Goal: Find specific page/section: Find specific page/section

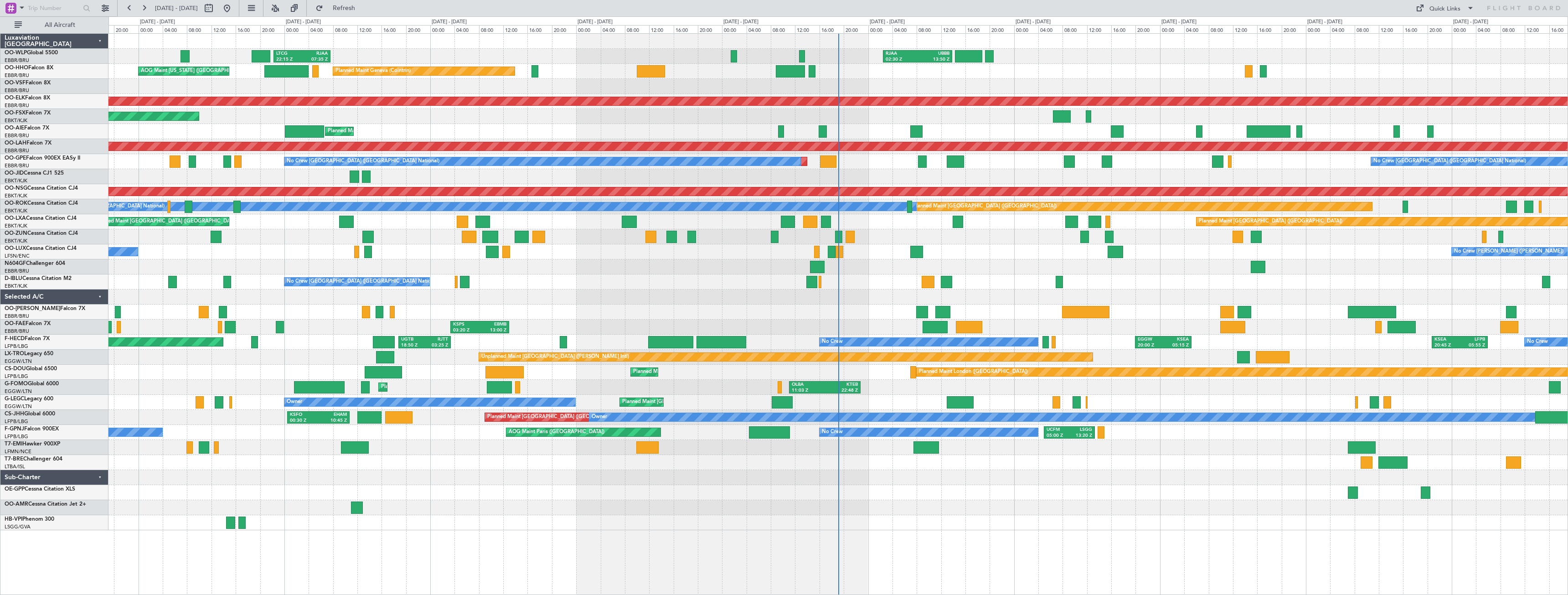
click at [198, 10] on span "[DATE] - [DATE]" at bounding box center [176, 8] width 43 height 8
click at [216, 11] on button at bounding box center [208, 8] width 14 height 14
select select "9"
select select "2025"
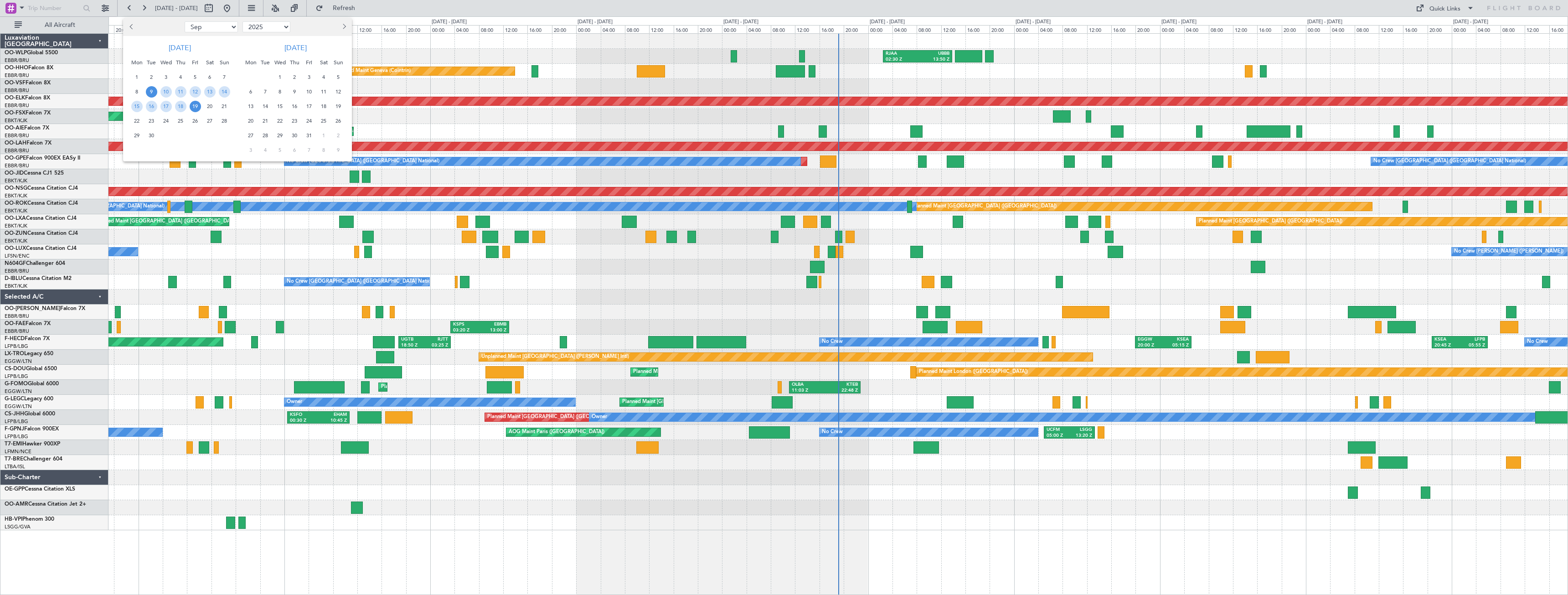
click at [138, 122] on span "22" at bounding box center [137, 121] width 11 height 11
click at [249, 92] on span "6" at bounding box center [251, 92] width 11 height 11
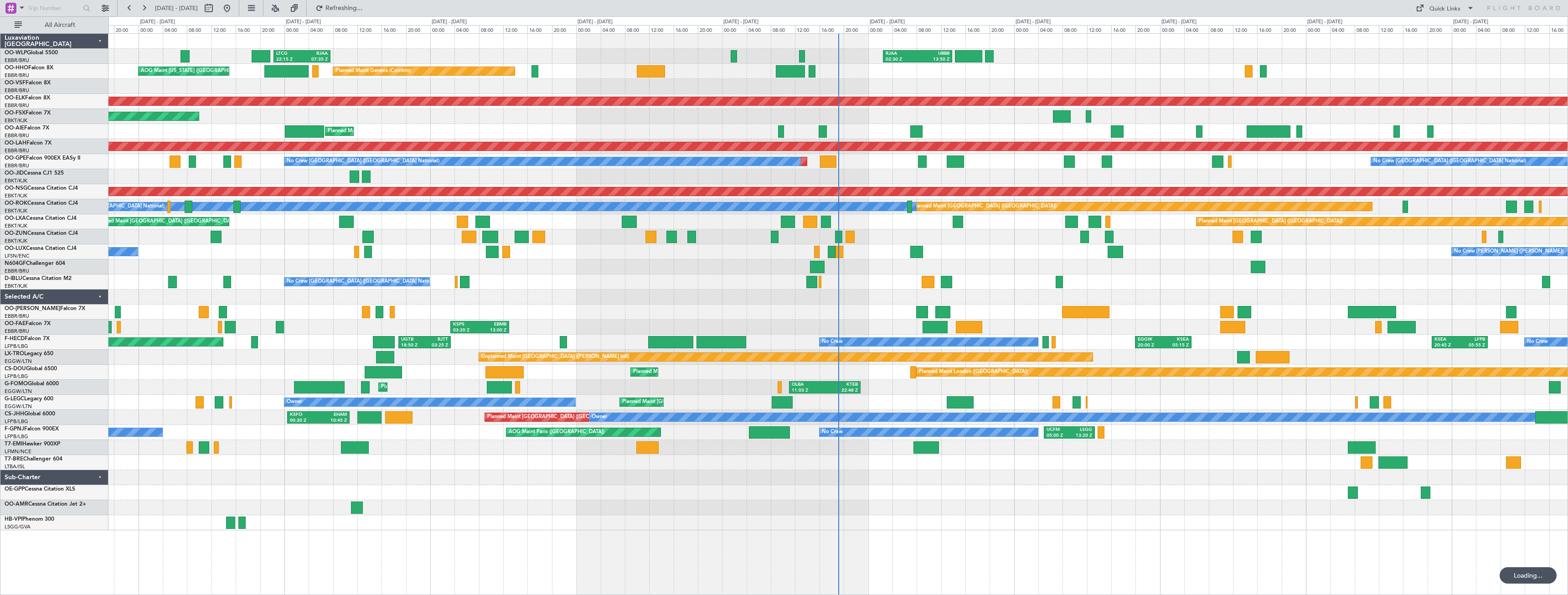
click at [249, 92] on span "6" at bounding box center [251, 92] width 11 height 11
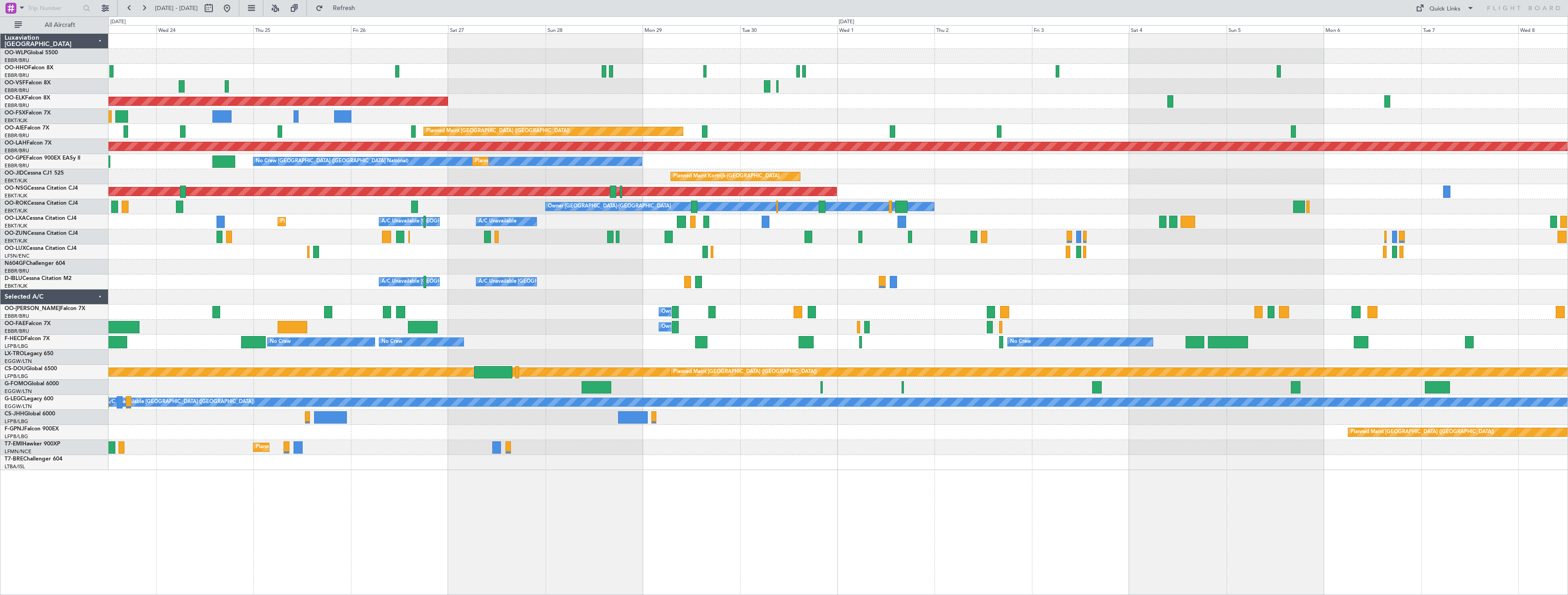
click at [769, 256] on div "No Crew [PERSON_NAME] ([PERSON_NAME])" at bounding box center [837, 251] width 1459 height 15
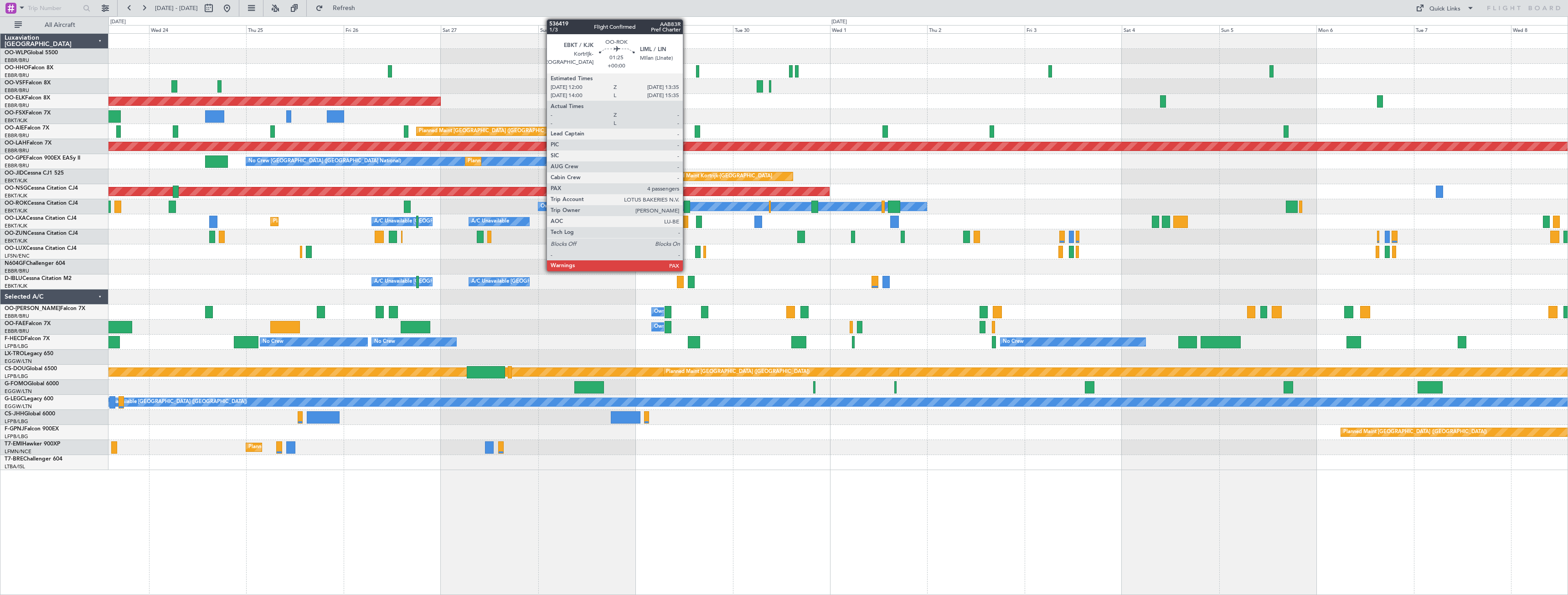
click at [687, 208] on div at bounding box center [688, 206] width 7 height 12
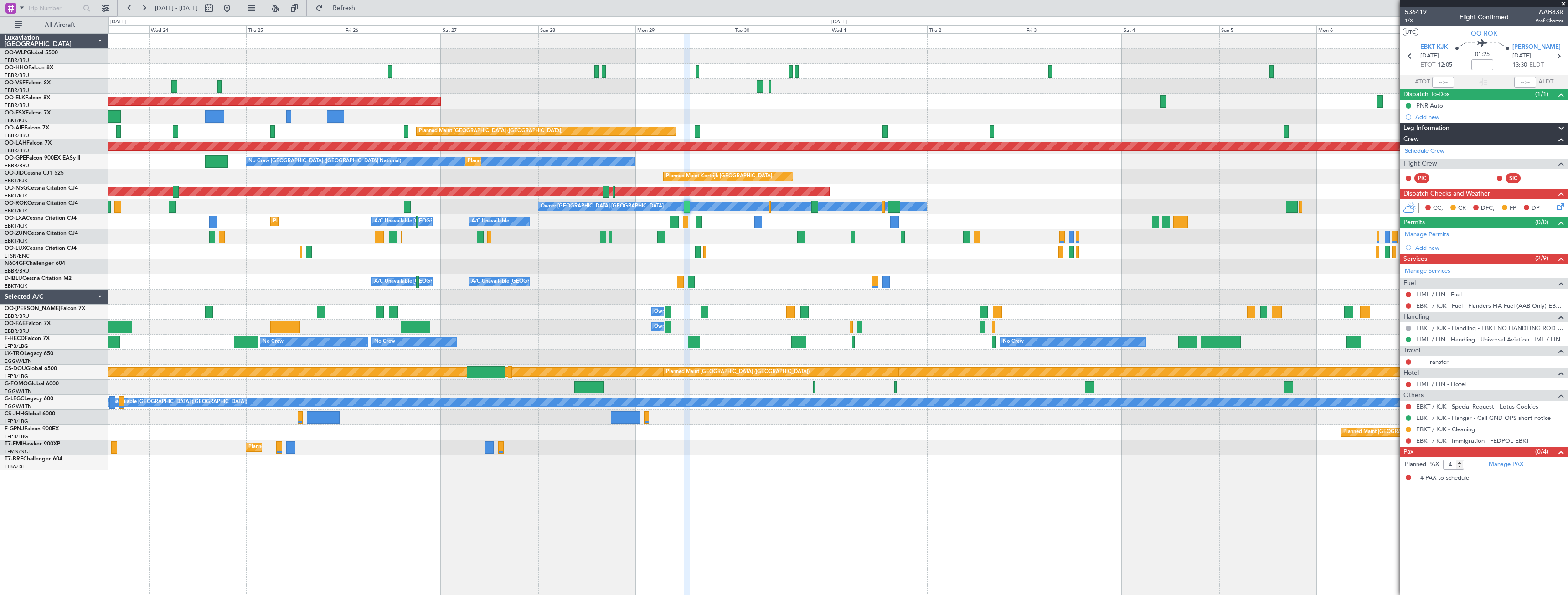
click at [1560, 1] on span at bounding box center [1564, 4] width 9 height 8
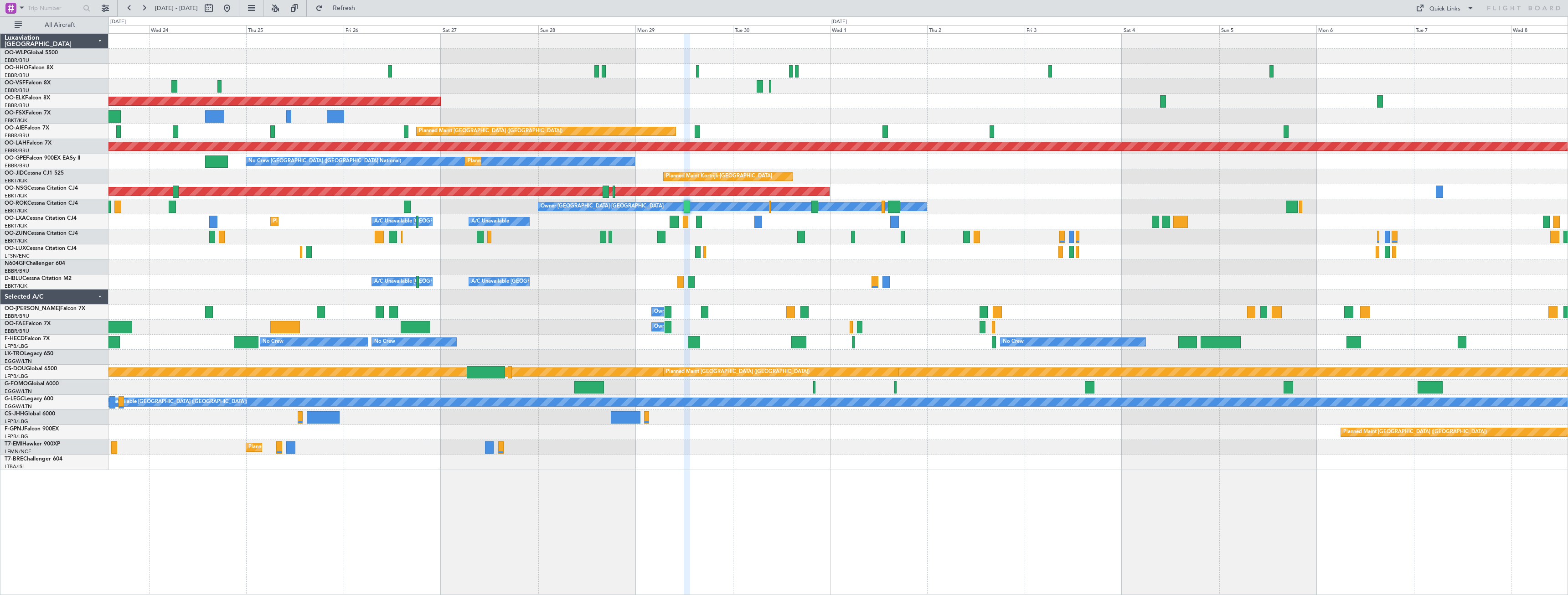
type input "0"
click at [1449, 9] on div "Quick Links" at bounding box center [1445, 9] width 31 height 9
click at [1453, 26] on button "Trip Builder" at bounding box center [1445, 30] width 68 height 22
click at [363, 9] on span "Refresh" at bounding box center [344, 8] width 38 height 6
click at [216, 6] on button at bounding box center [208, 8] width 14 height 14
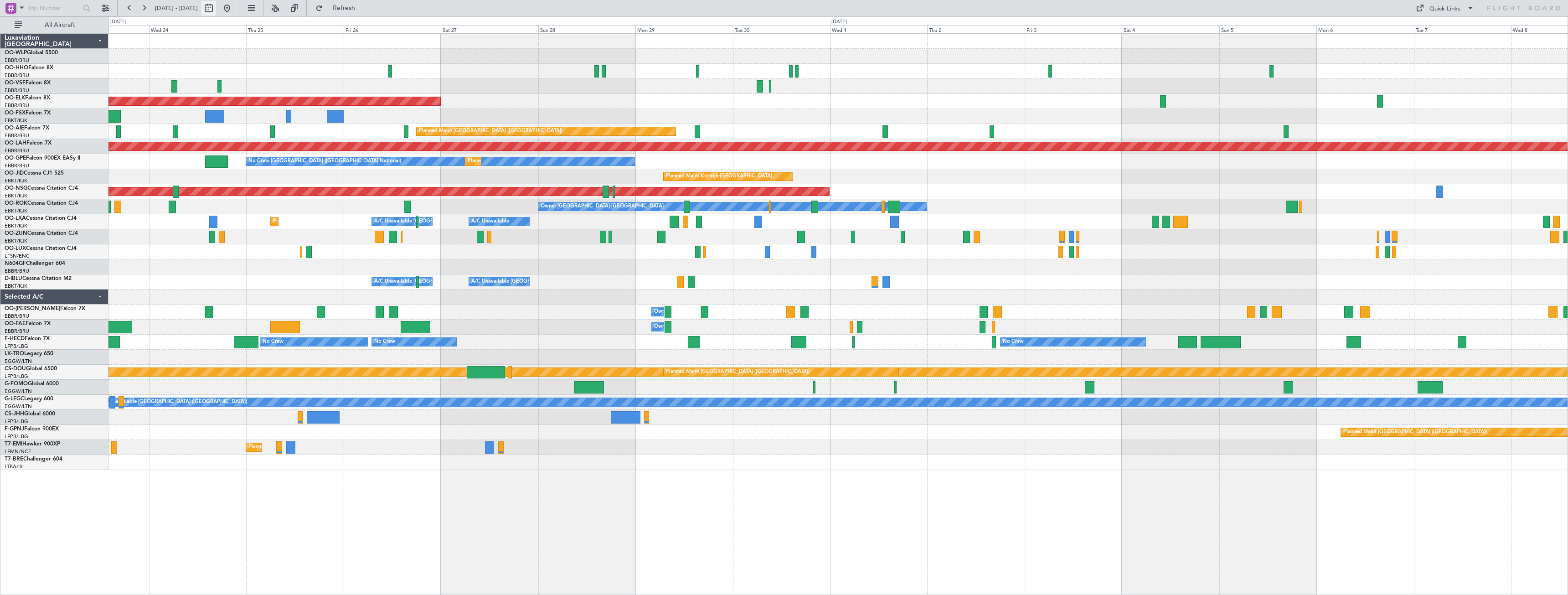
select select "9"
select select "2025"
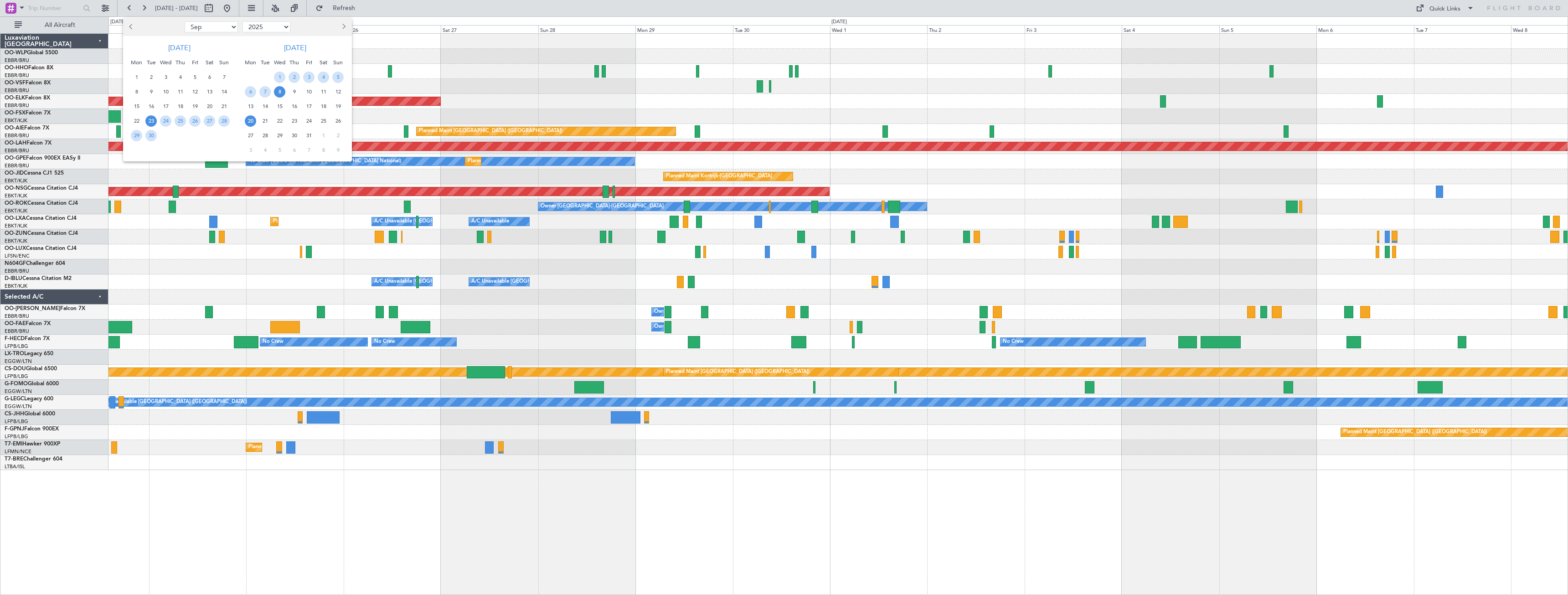
click at [250, 120] on span "20" at bounding box center [251, 121] width 11 height 11
click at [342, 123] on span "26" at bounding box center [338, 121] width 11 height 11
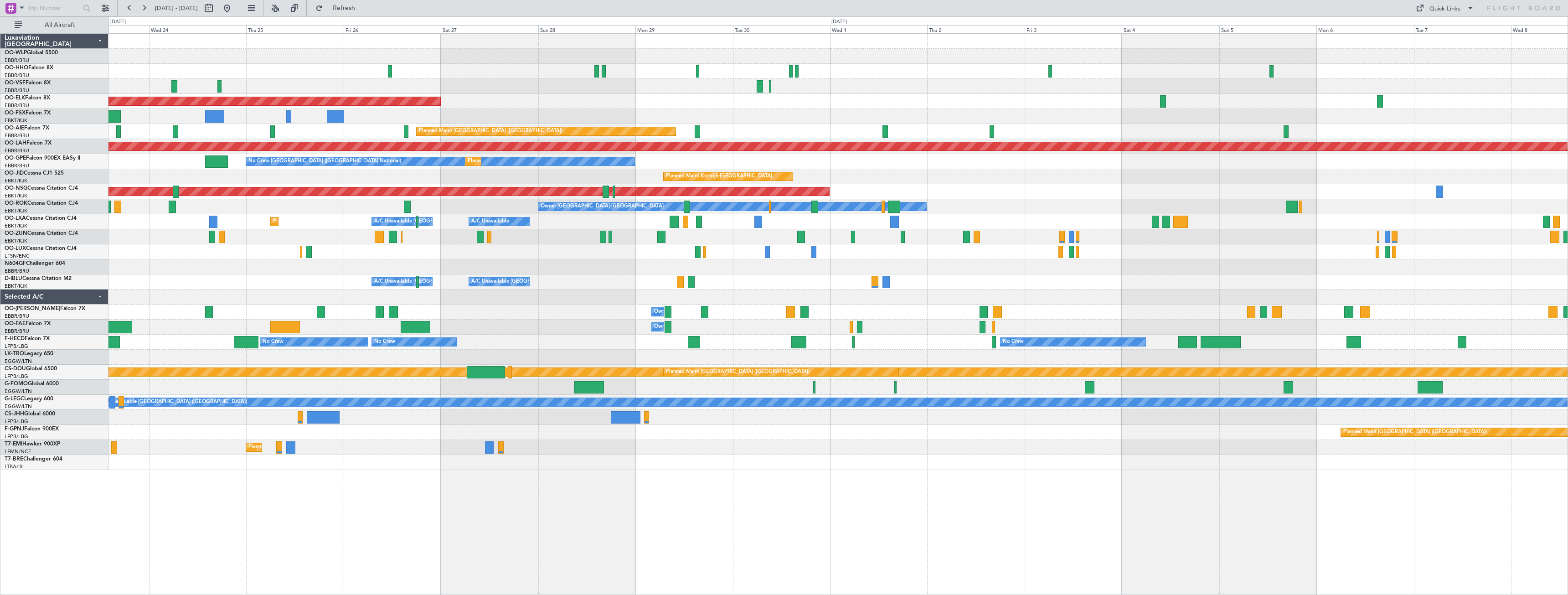
select select "10"
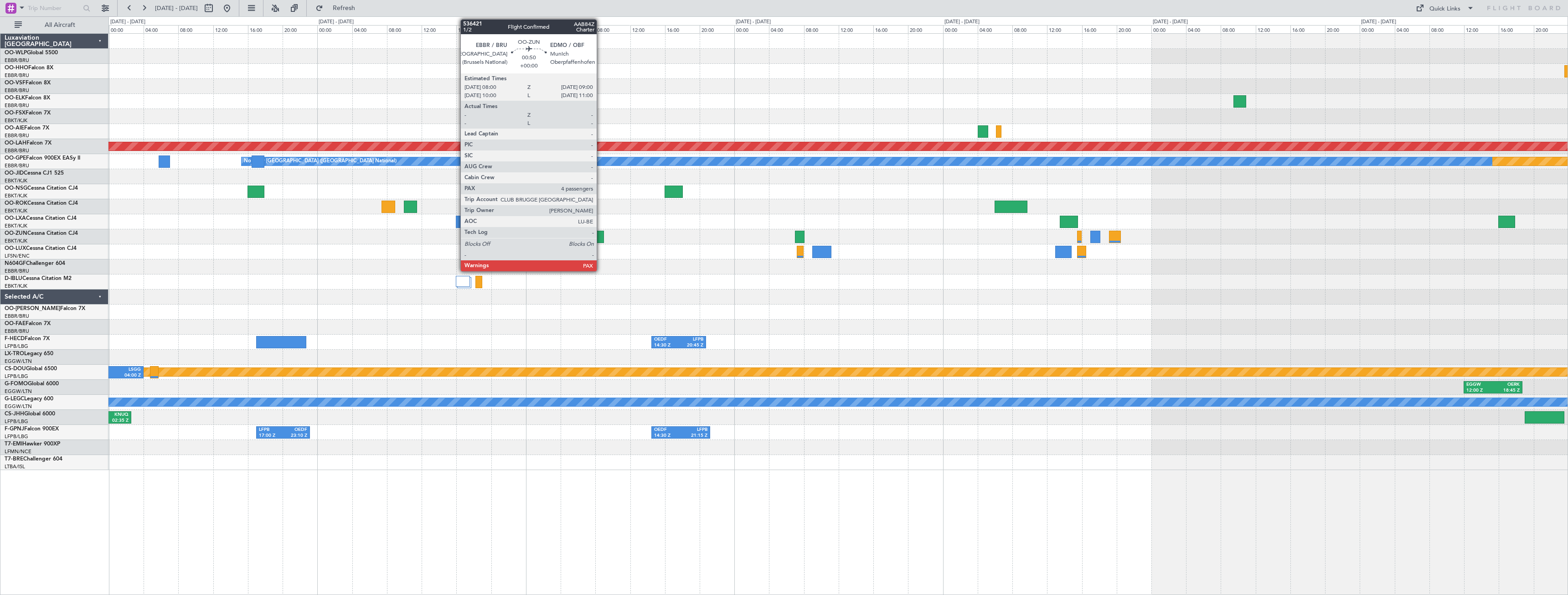
click at [601, 235] on div at bounding box center [600, 236] width 9 height 12
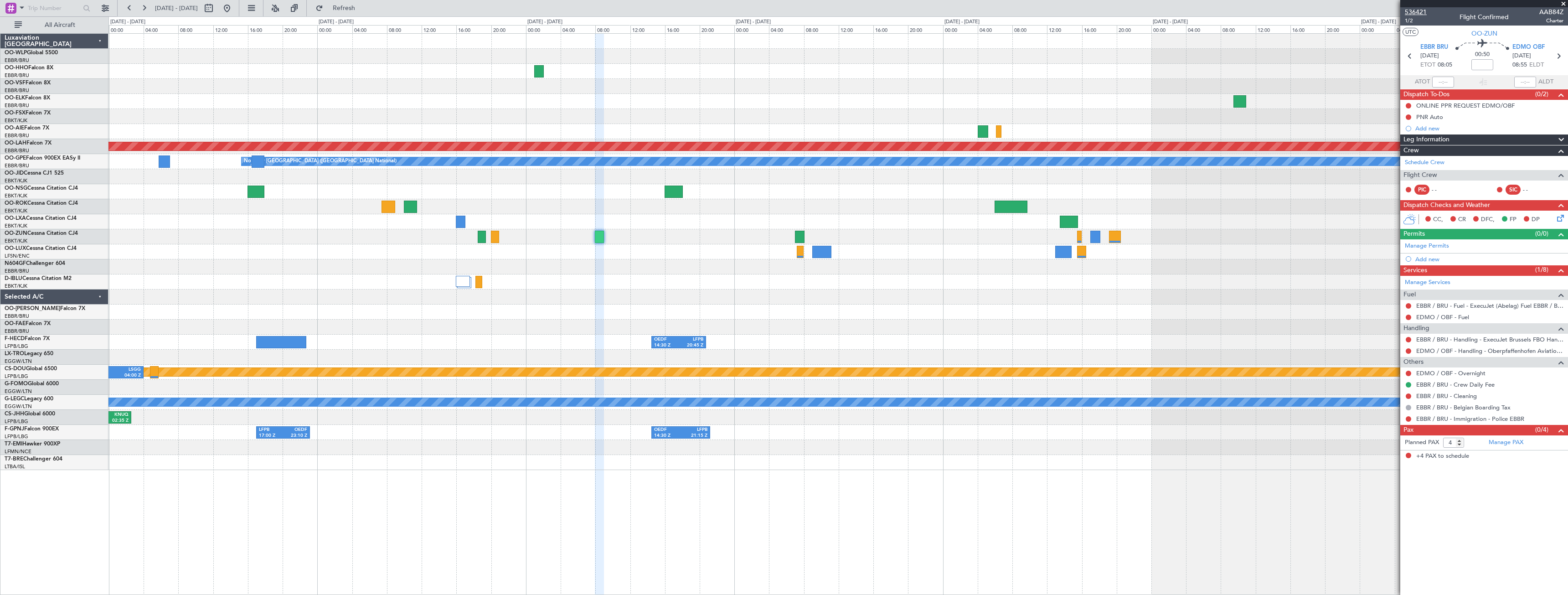
click at [1412, 14] on span "536421" at bounding box center [1416, 11] width 22 height 9
click at [1420, 9] on span "536421" at bounding box center [1416, 11] width 22 height 9
click at [363, 8] on span "Refresh" at bounding box center [344, 8] width 38 height 6
type input "3"
click at [234, 10] on button at bounding box center [227, 8] width 14 height 14
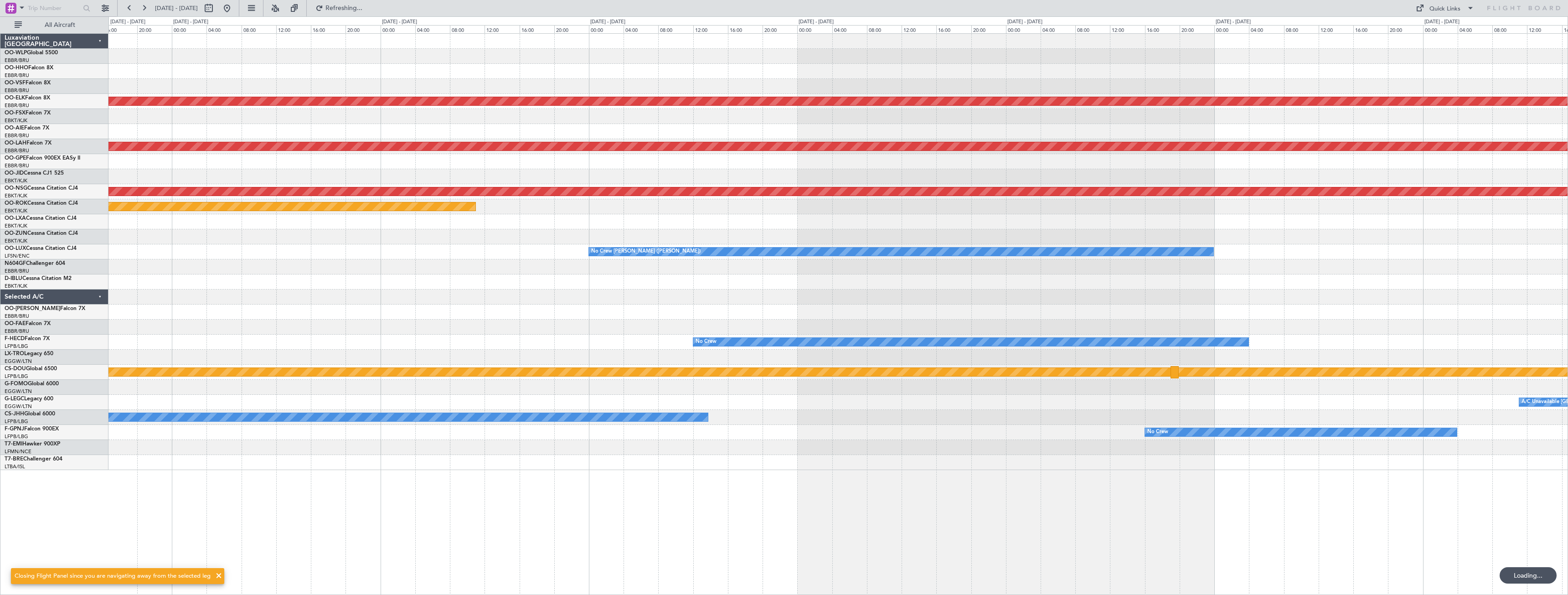
click at [43, 236] on div "Planned Maint Kortrijk-[GEOGRAPHIC_DATA] Planned [GEOGRAPHIC_DATA][PERSON_NAME]…" at bounding box center [784, 306] width 1568 height 579
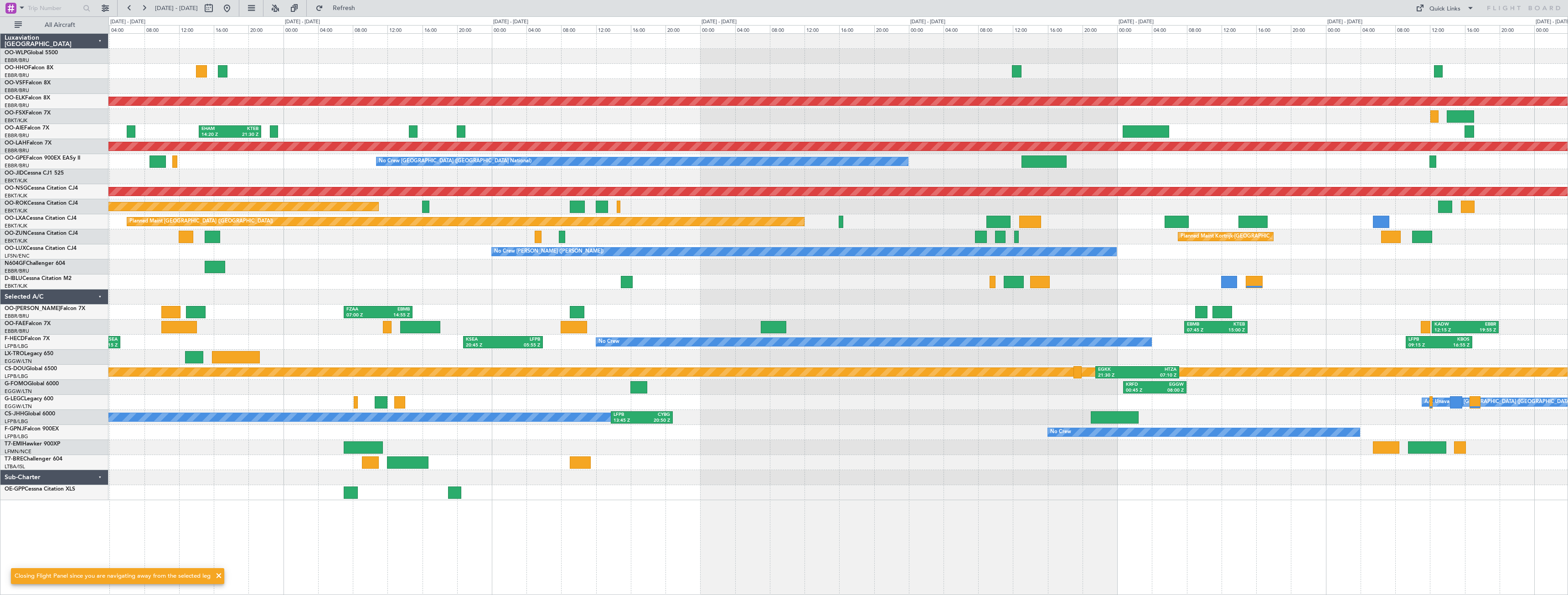
click at [297, 294] on div "RJAA 02:30 Z UBBB 13:50 Z Planned Maint [GEOGRAPHIC_DATA]-[GEOGRAPHIC_DATA] [DE…" at bounding box center [837, 266] width 1459 height 466
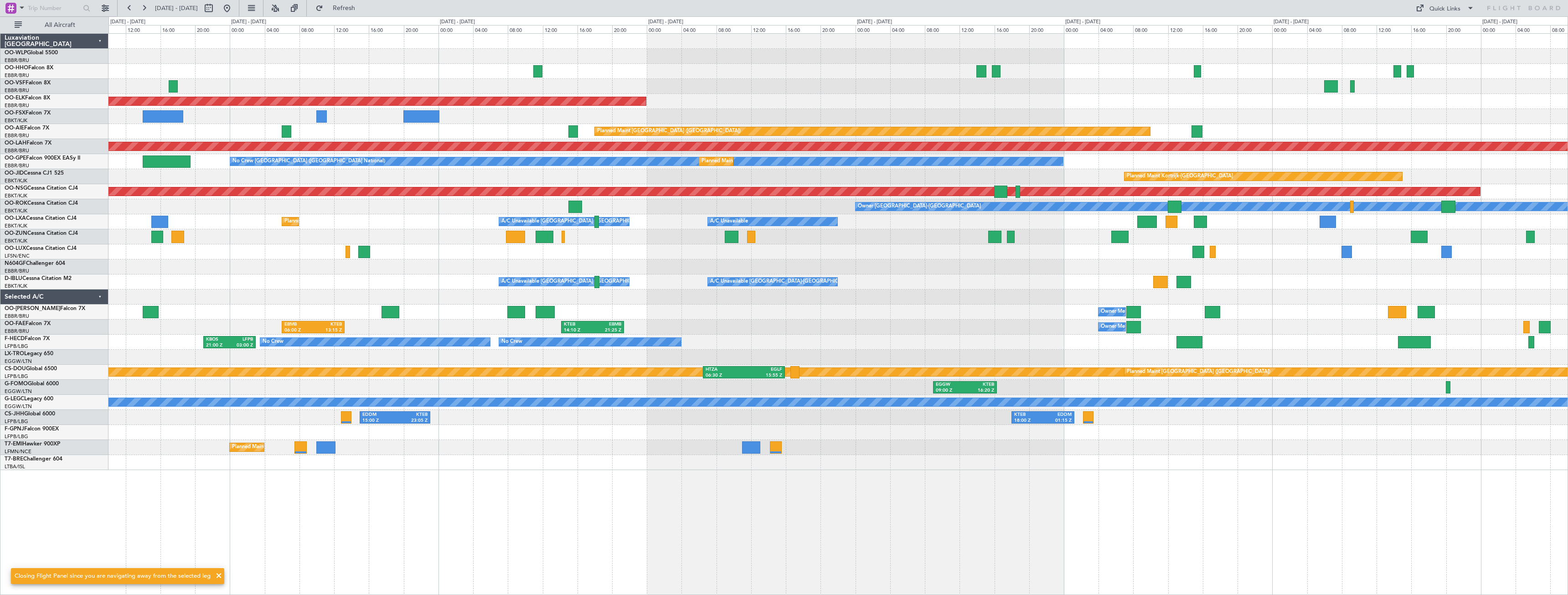
click at [794, 140] on div "Planned Maint Kortrijk-[GEOGRAPHIC_DATA] Planned Maint [GEOGRAPHIC_DATA] ([GEOG…" at bounding box center [837, 251] width 1459 height 436
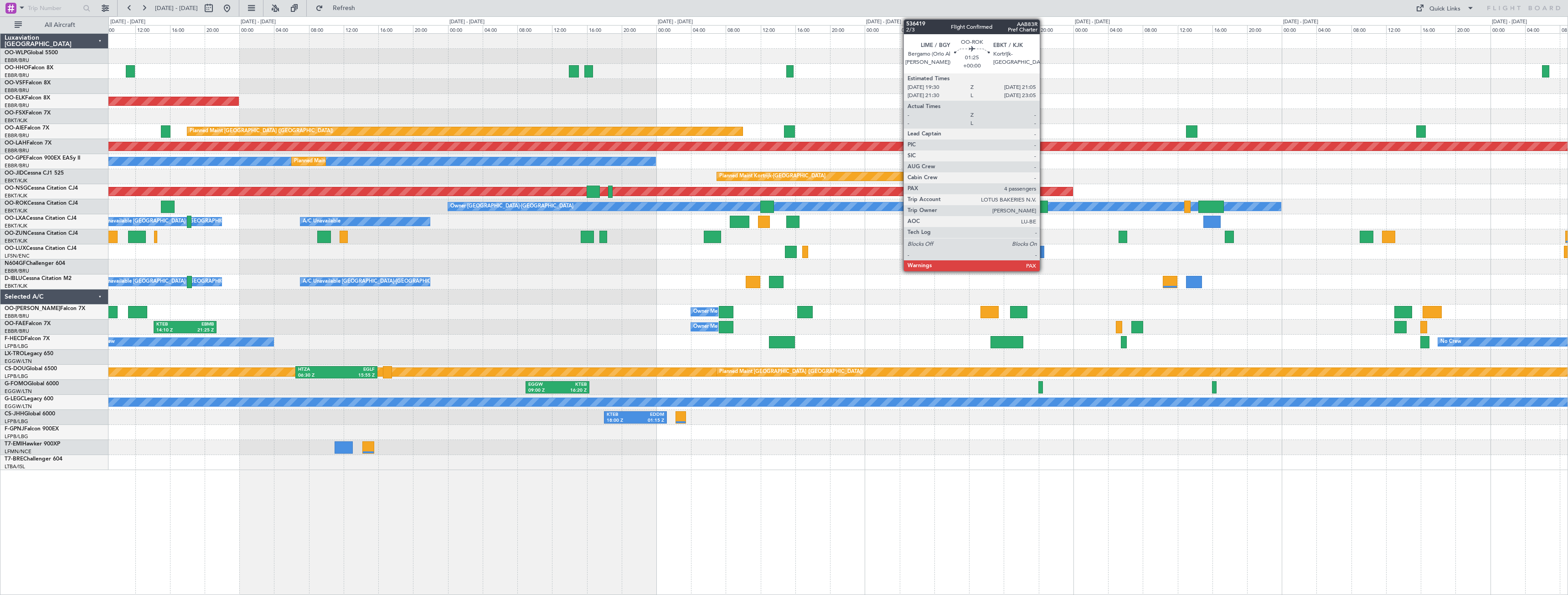
click at [1044, 206] on div at bounding box center [1041, 206] width 14 height 12
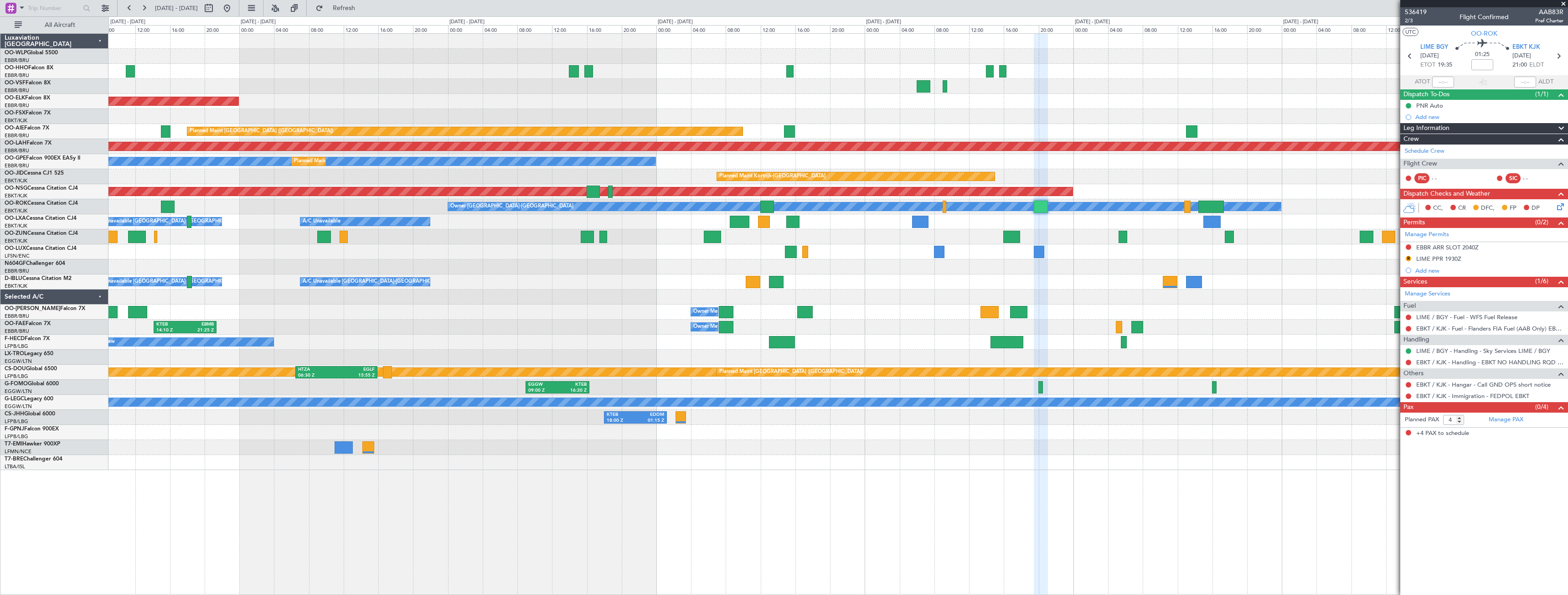
click at [391, 258] on div "Planned Maint Kortrijk-[GEOGRAPHIC_DATA] Planned Maint [GEOGRAPHIC_DATA] ([GEOG…" at bounding box center [837, 251] width 1459 height 436
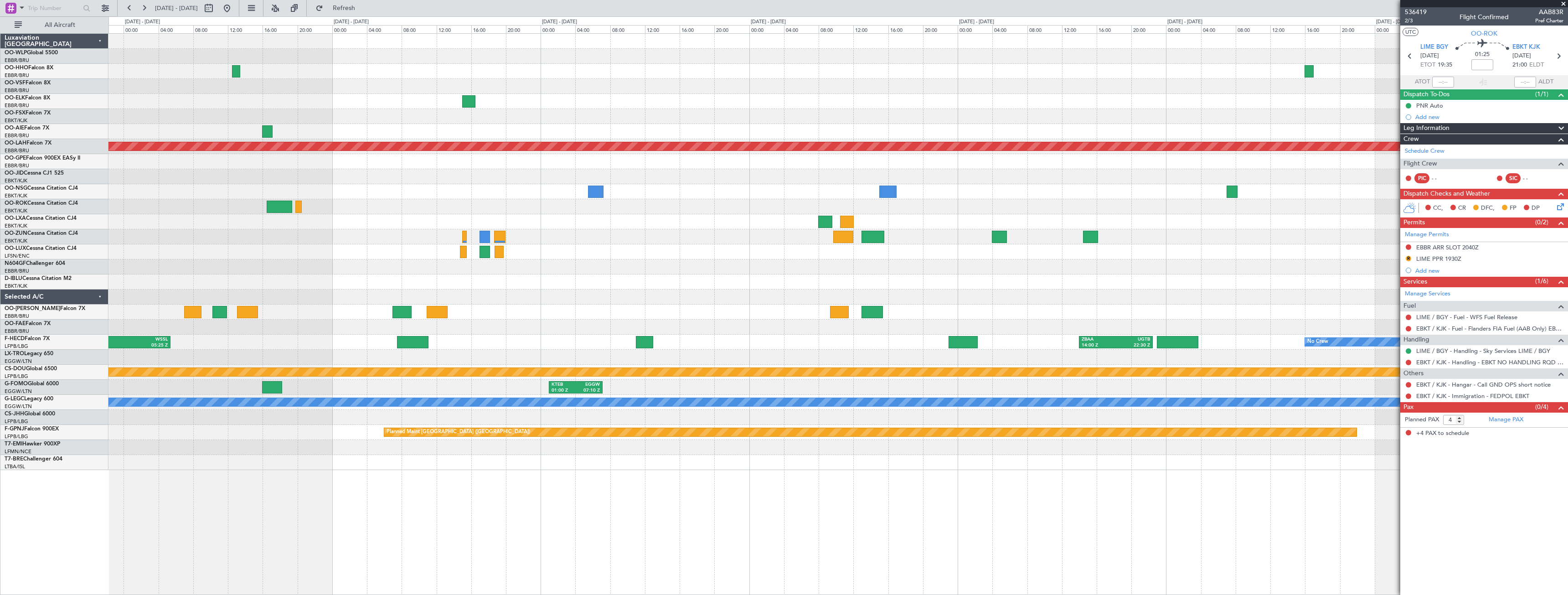
click at [87, 392] on div "LIMC 09:00 Z KTEB 17:15 Z Planned [GEOGRAPHIC_DATA][PERSON_NAME]-[GEOGRAPHIC_DA…" at bounding box center [784, 306] width 1568 height 579
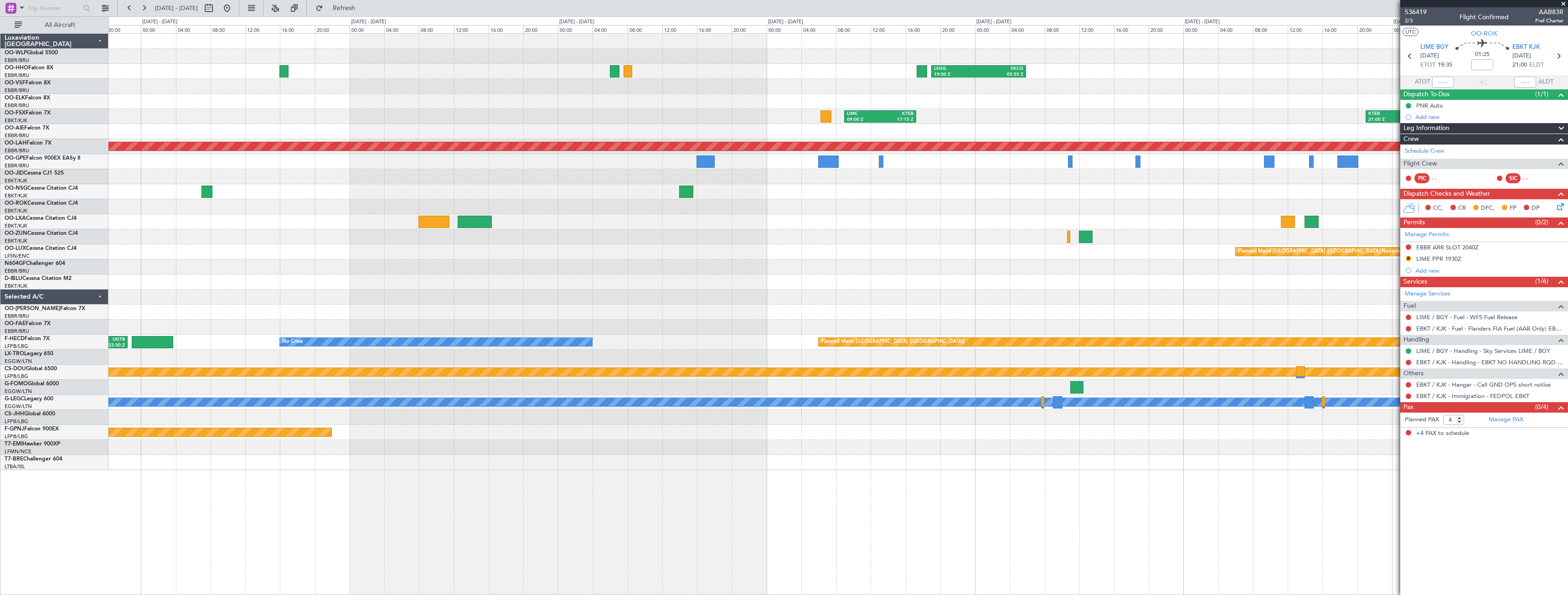
click at [146, 374] on div "LSGG 19:00 Z SKCG 05:55 Z LIMC 09:00 Z KTEB 17:15 Z KTEB 21:00 Z LOWS 04:40 Z P…" at bounding box center [837, 251] width 1459 height 436
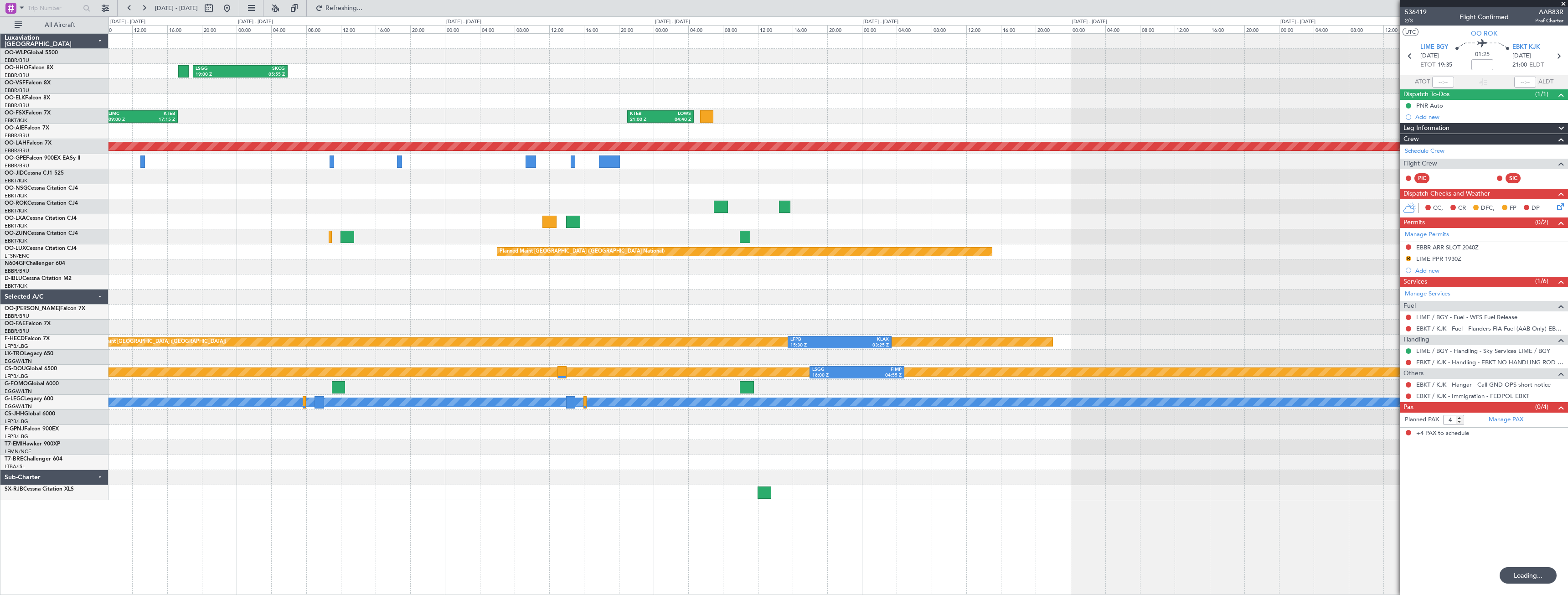
click at [437, 266] on div "LSGG 19:00 Z SKCG 05:55 Z LIMC 09:00 Z KTEB 17:15 Z KTEB 21:00 Z LOWS 04:40 Z P…" at bounding box center [837, 266] width 1459 height 466
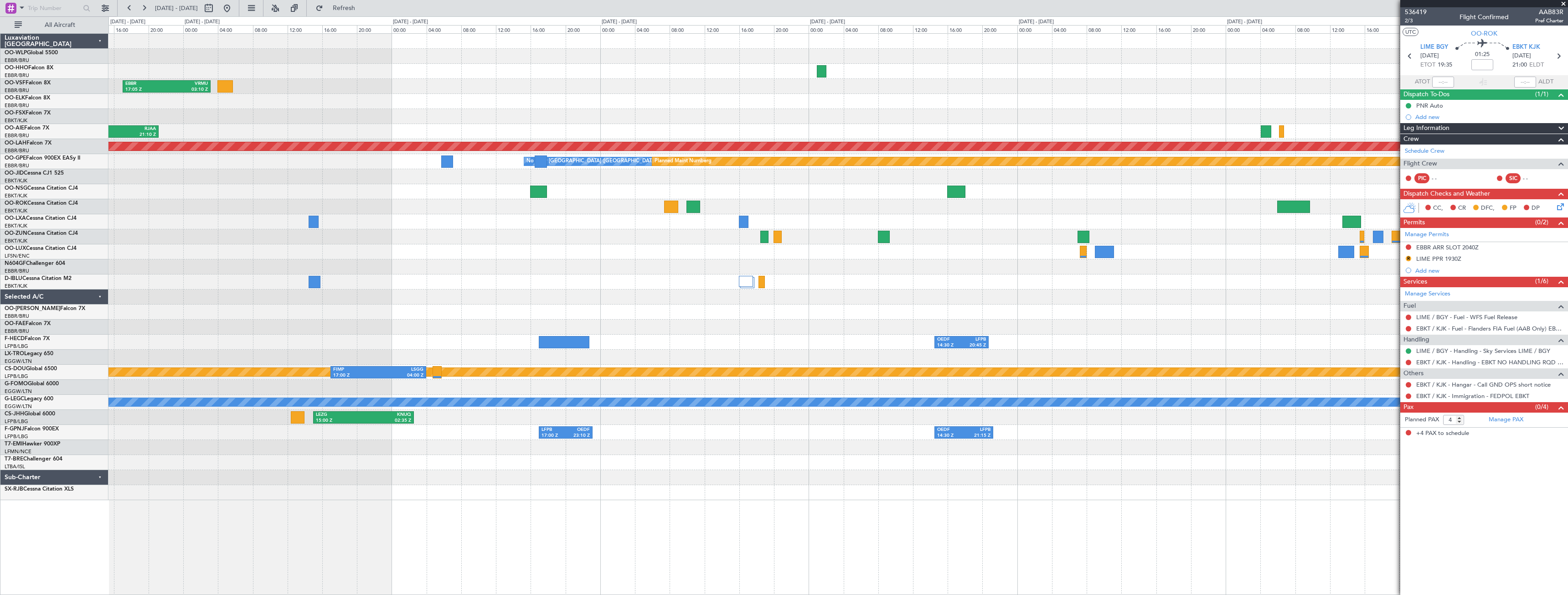
click at [0, 348] on div "LTCG 23:30 Z RJTT 09:35 Z SKCG 21:00 Z EGGD 06:25 Z EBBR 17:05 Z VRMU 03:10 Z L…" at bounding box center [784, 306] width 1568 height 579
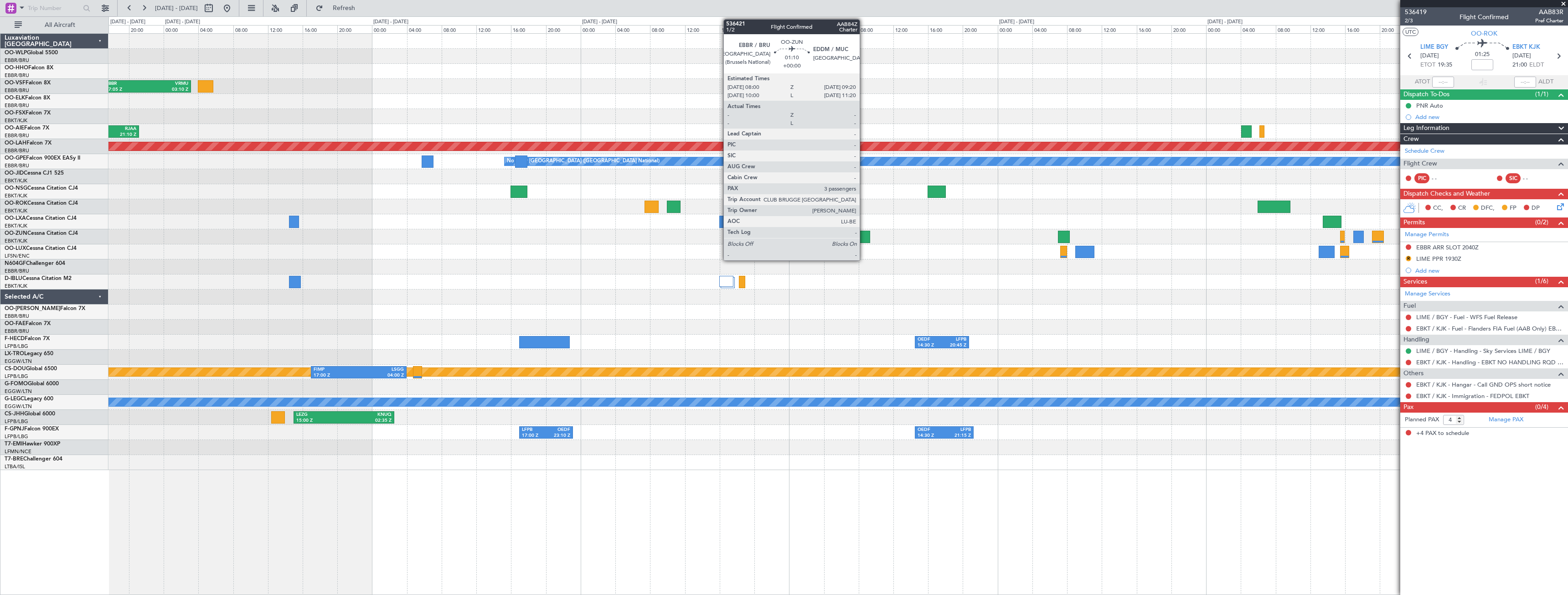
click at [864, 239] on div at bounding box center [864, 236] width 12 height 12
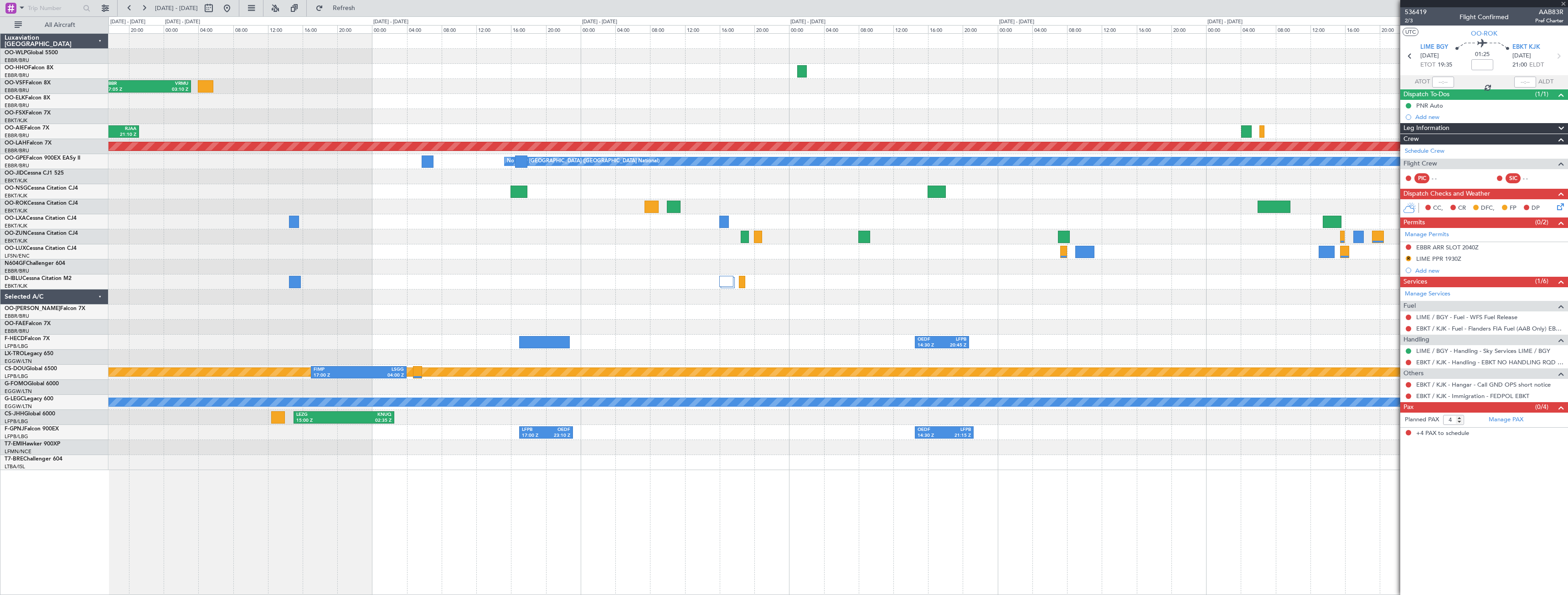
type input "3"
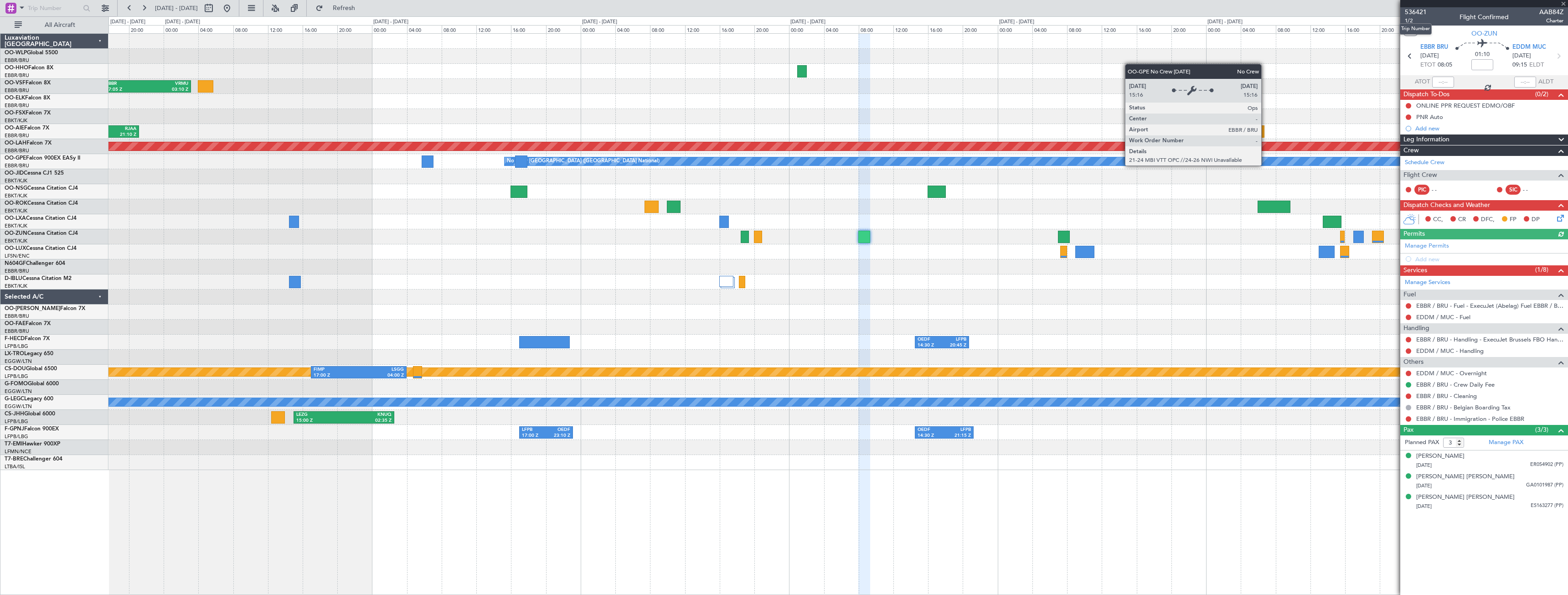
click at [1423, 7] on section "536421 1/2 Flight Confirmed AAB84Z Charter UTC OO-ZUN EBBR BRU [DATE] ETOT 08:0…" at bounding box center [1484, 297] width 168 height 595
click at [1419, 15] on span "536421" at bounding box center [1416, 11] width 22 height 9
click at [234, 6] on div at bounding box center [218, 8] width 33 height 14
click at [216, 13] on button at bounding box center [208, 8] width 14 height 14
select select "10"
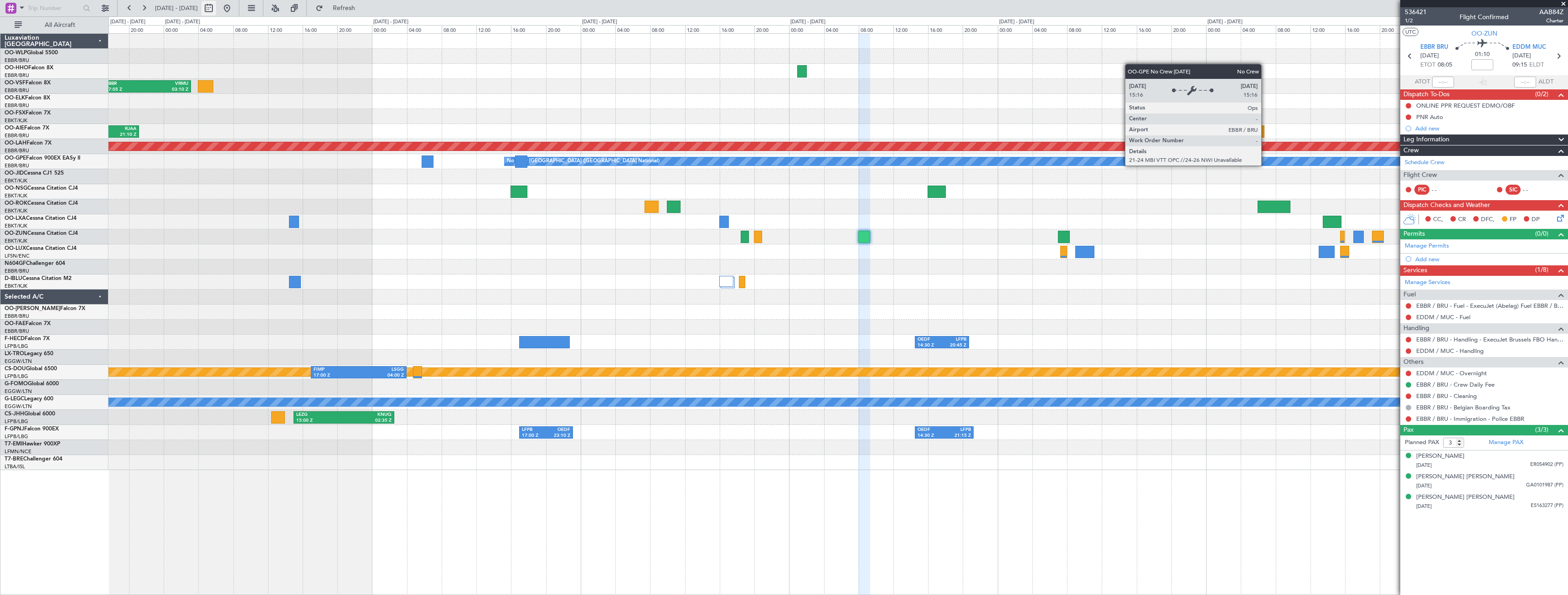
select select "2025"
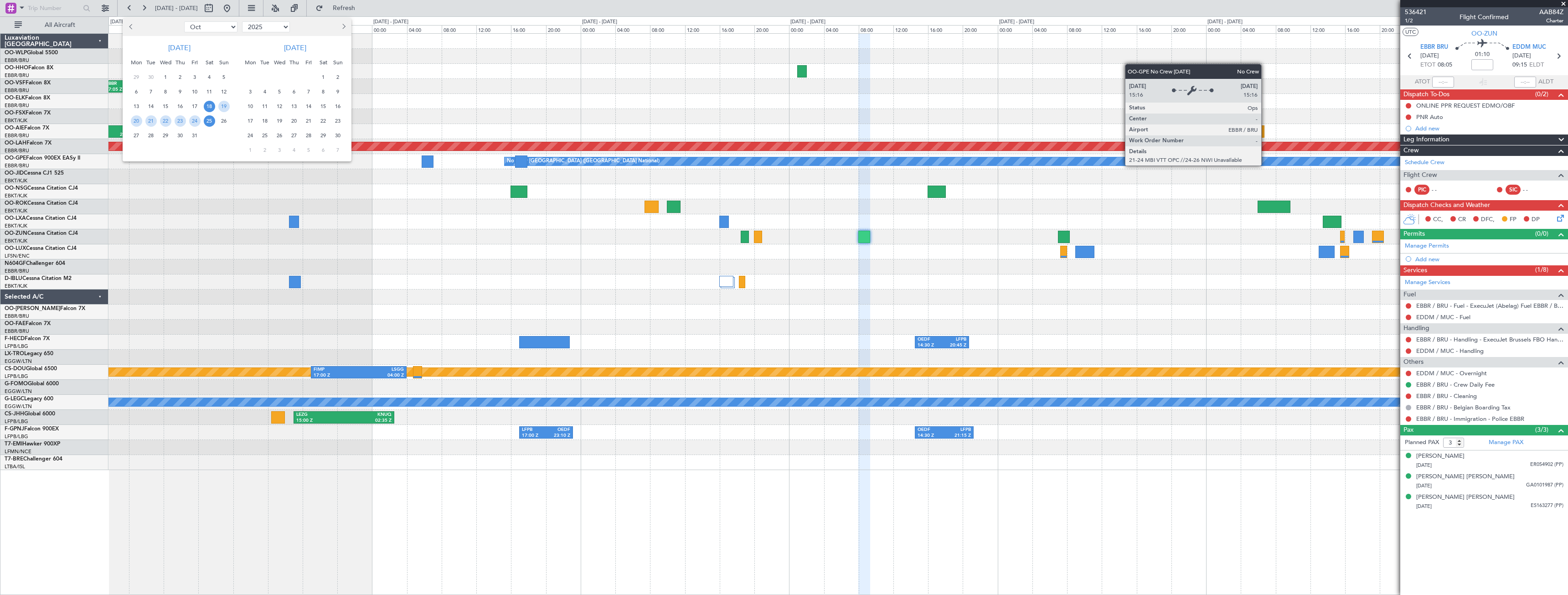
click at [211, 105] on span "18" at bounding box center [209, 107] width 11 height 11
click at [327, 76] on span "1" at bounding box center [324, 77] width 11 height 11
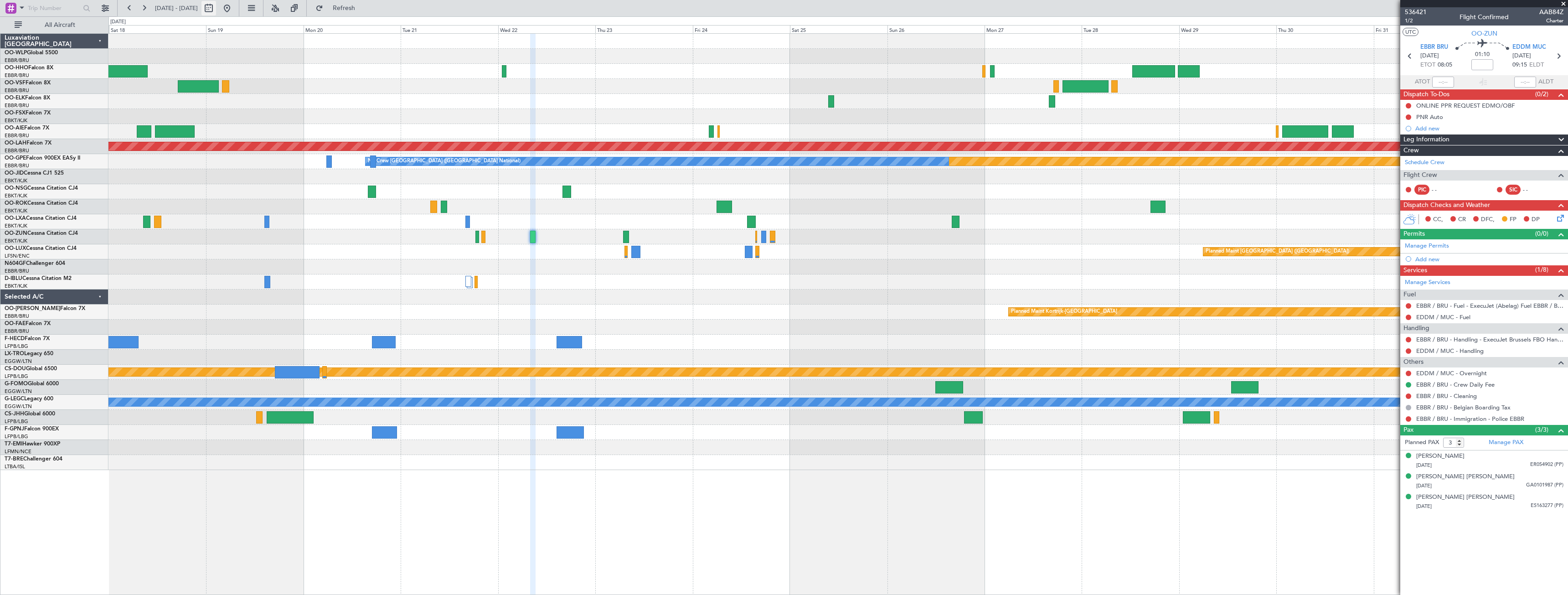
click at [216, 14] on button at bounding box center [208, 8] width 14 height 14
select select "10"
select select "2025"
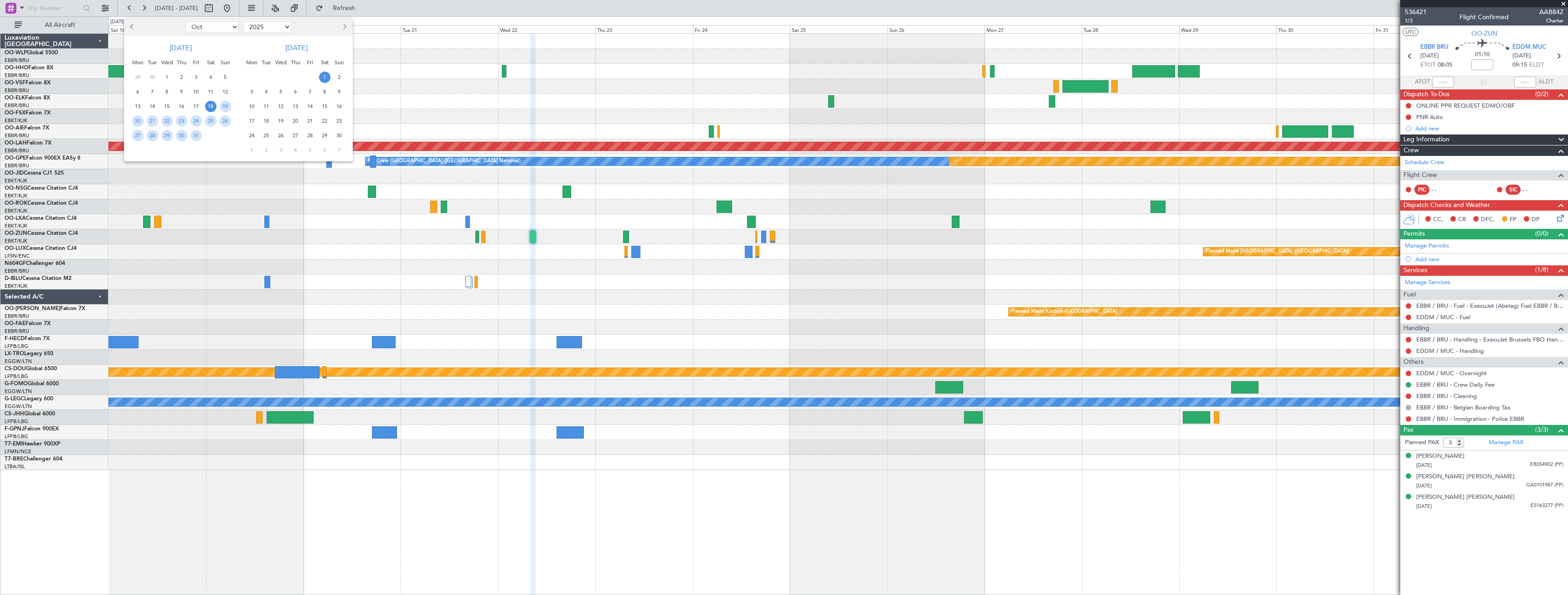
click at [208, 107] on span "18" at bounding box center [211, 107] width 11 height 11
click at [210, 107] on span "18" at bounding box center [211, 107] width 11 height 11
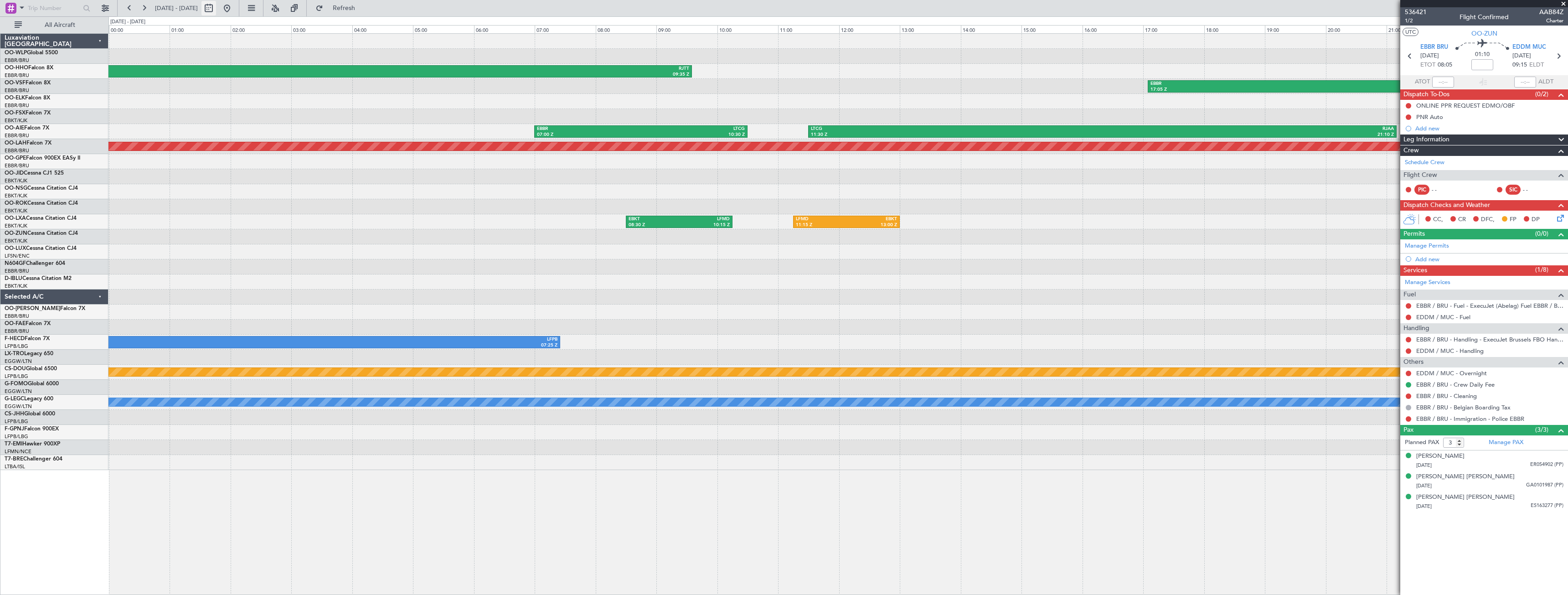
click at [216, 7] on button at bounding box center [208, 8] width 14 height 14
select select "10"
select select "2025"
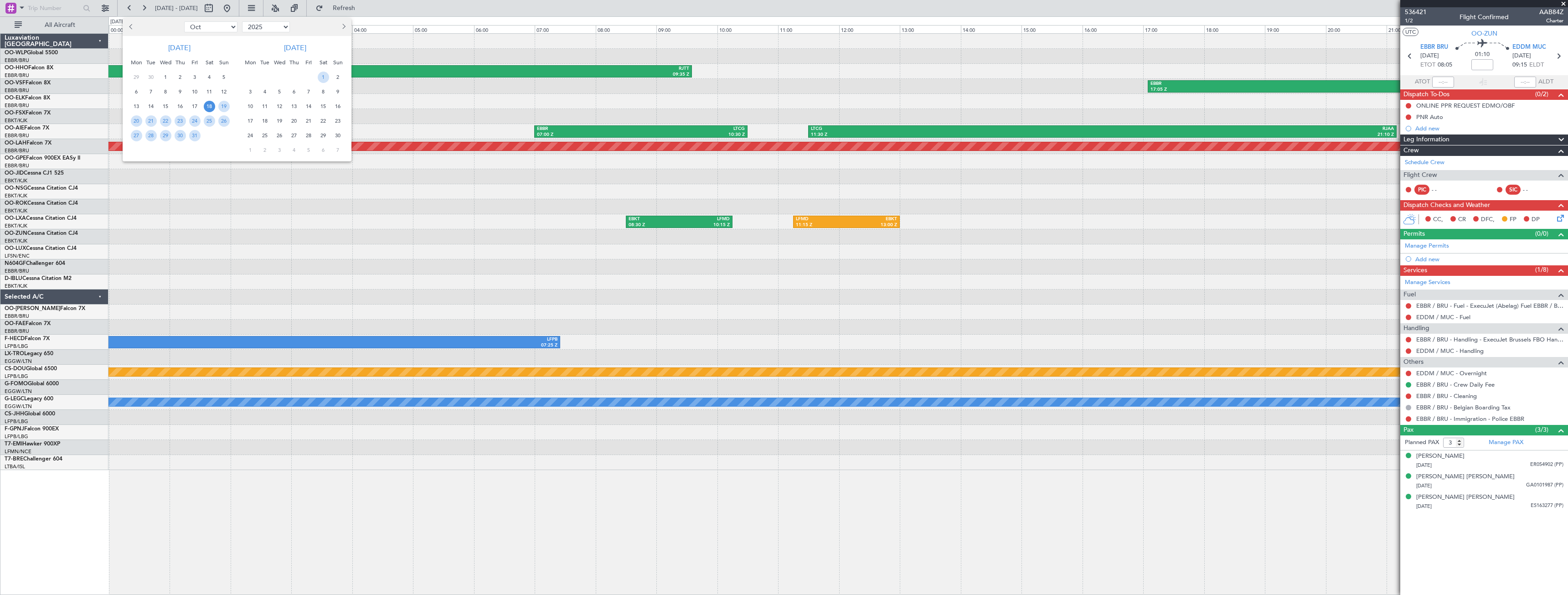
click at [208, 105] on span "18" at bounding box center [209, 107] width 11 height 11
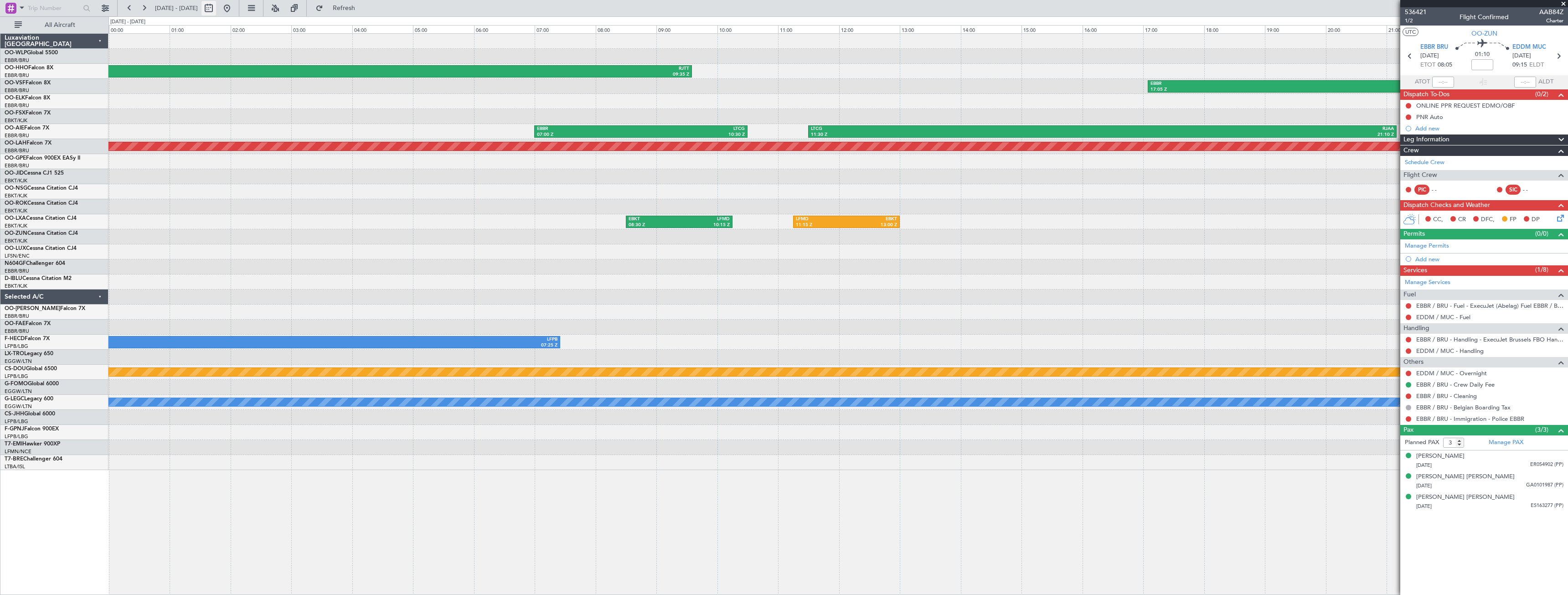
click at [216, 7] on button at bounding box center [208, 8] width 14 height 14
select select "10"
select select "2025"
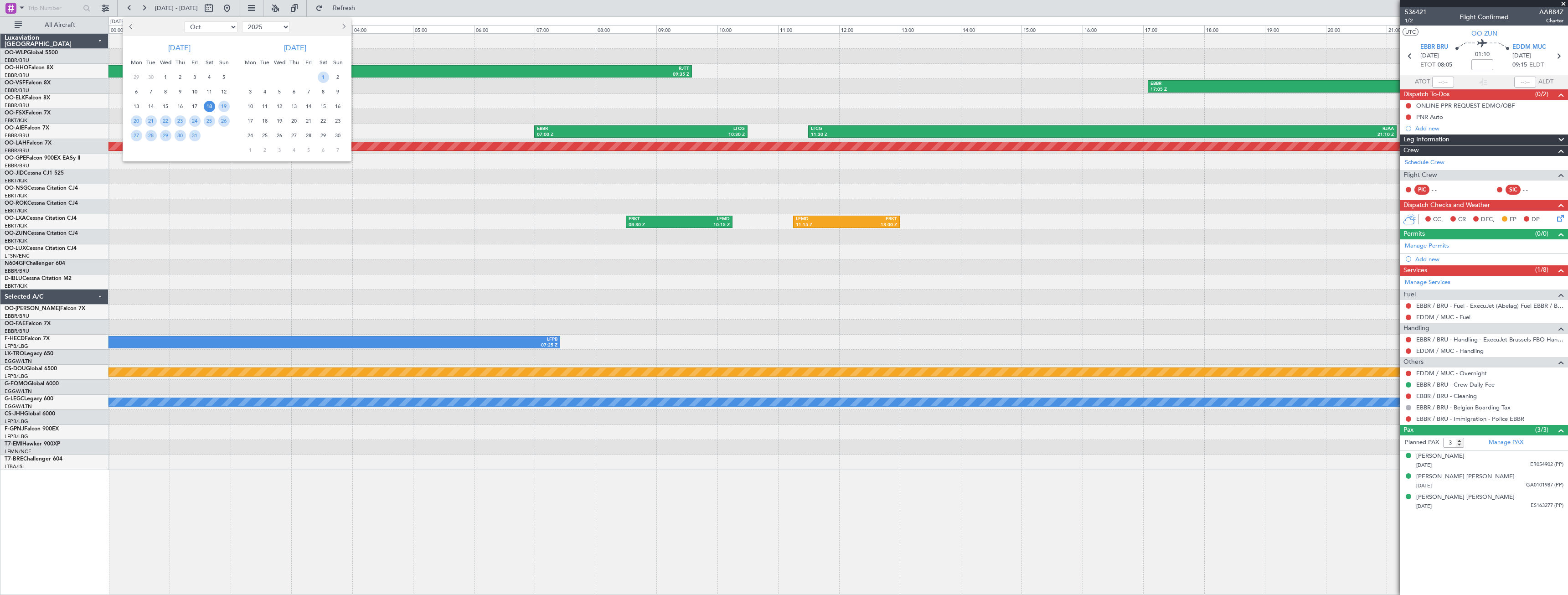
click at [210, 105] on span "18" at bounding box center [209, 107] width 11 height 11
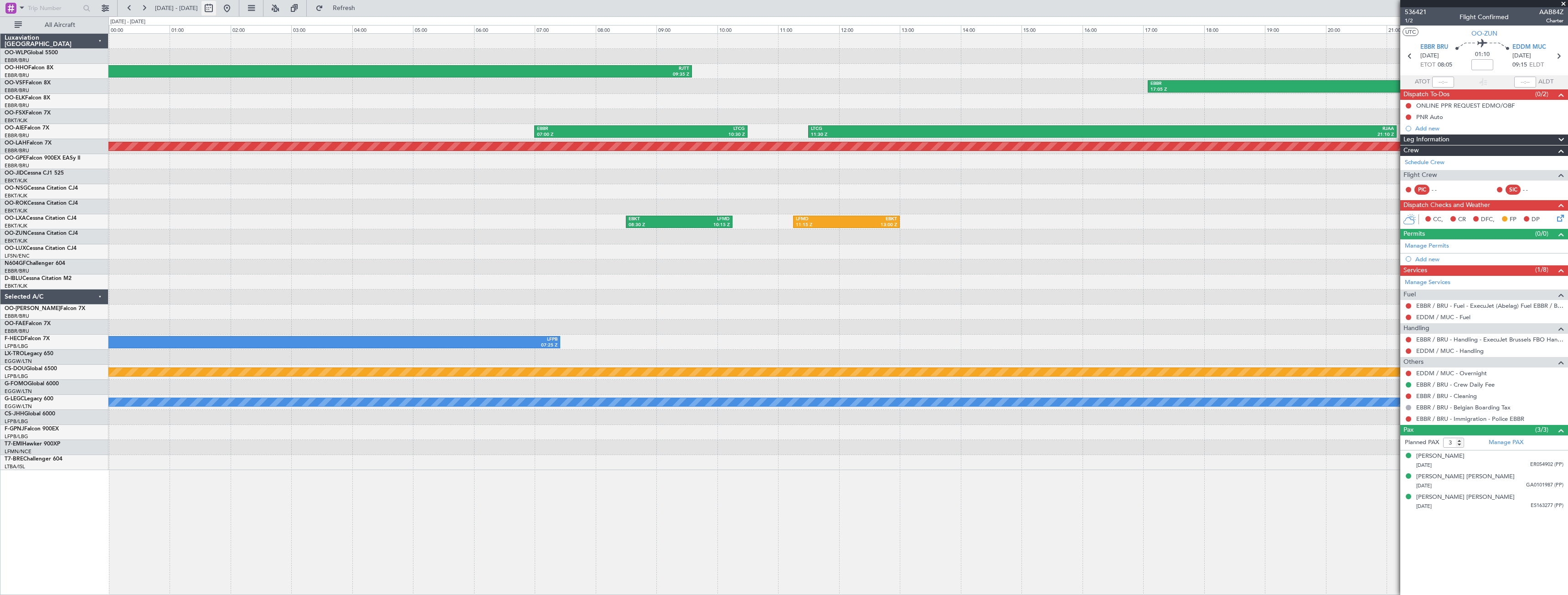
click at [216, 9] on button at bounding box center [208, 8] width 14 height 14
select select "10"
select select "2025"
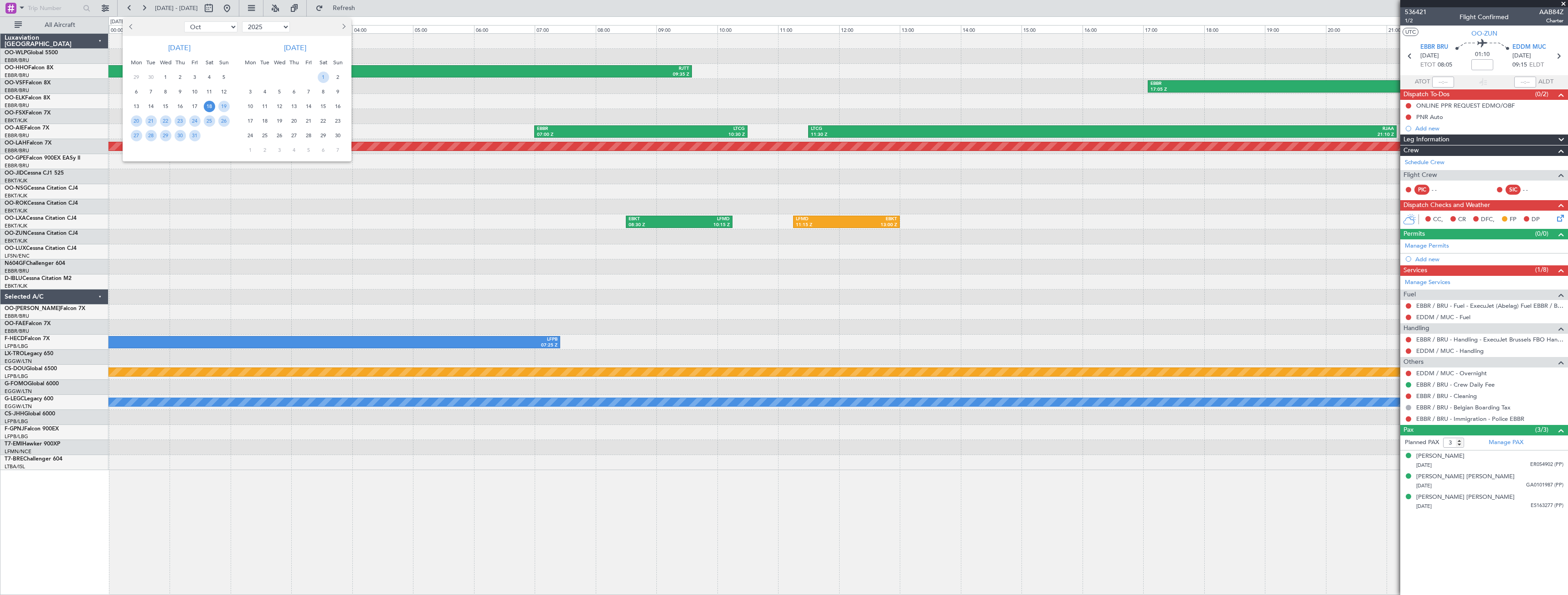
click at [209, 106] on span "18" at bounding box center [209, 107] width 11 height 11
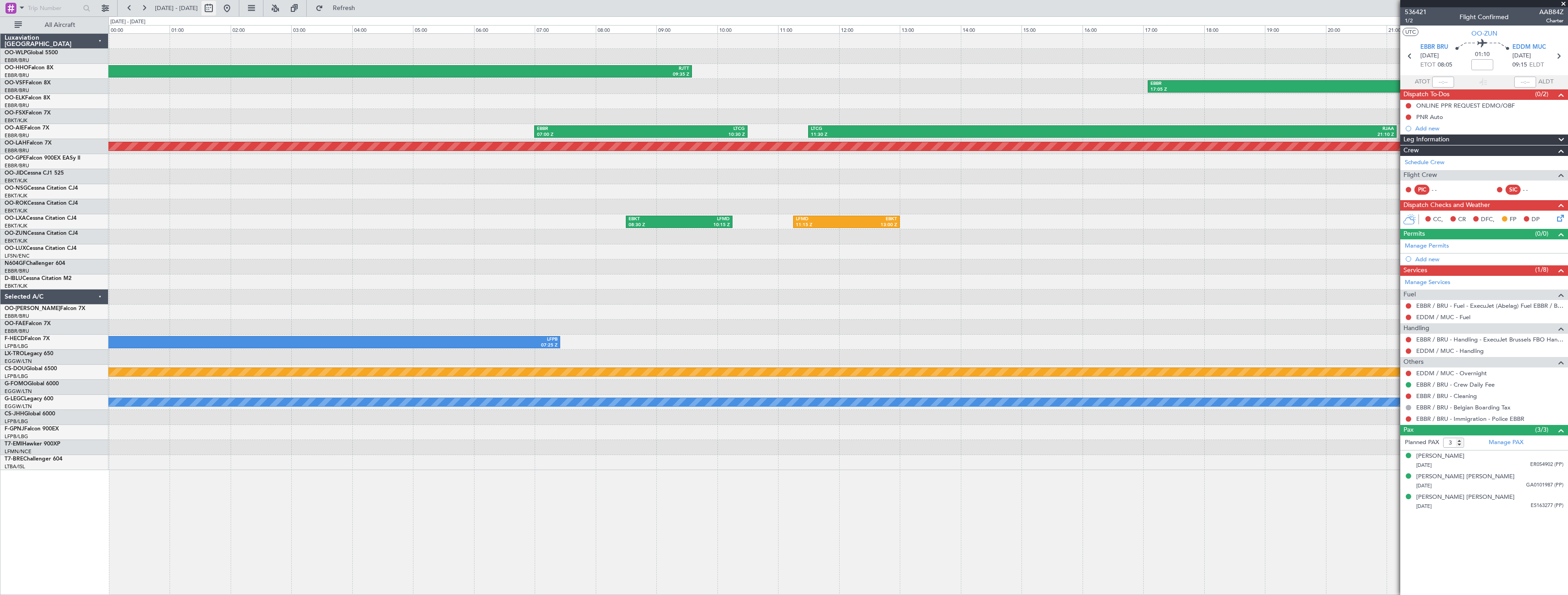
click at [216, 6] on button at bounding box center [208, 8] width 14 height 14
select select "10"
select select "2025"
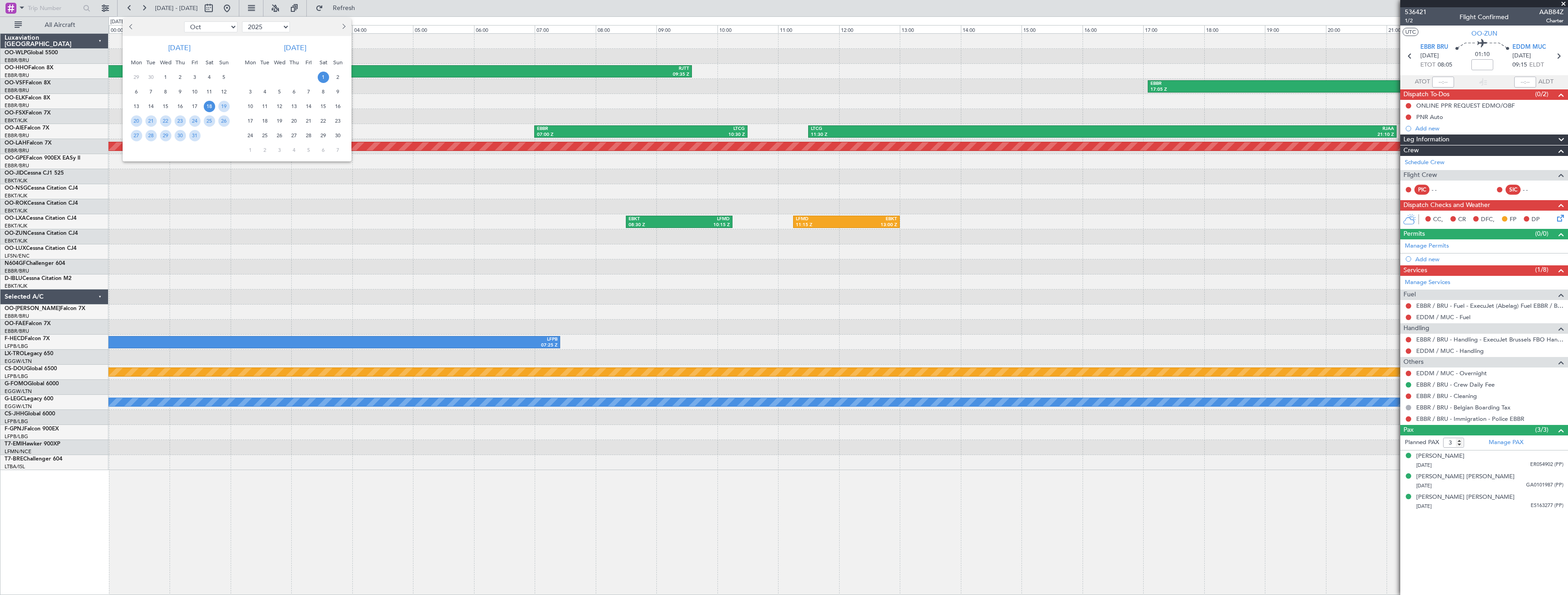
click at [322, 79] on span "1" at bounding box center [324, 77] width 11 height 11
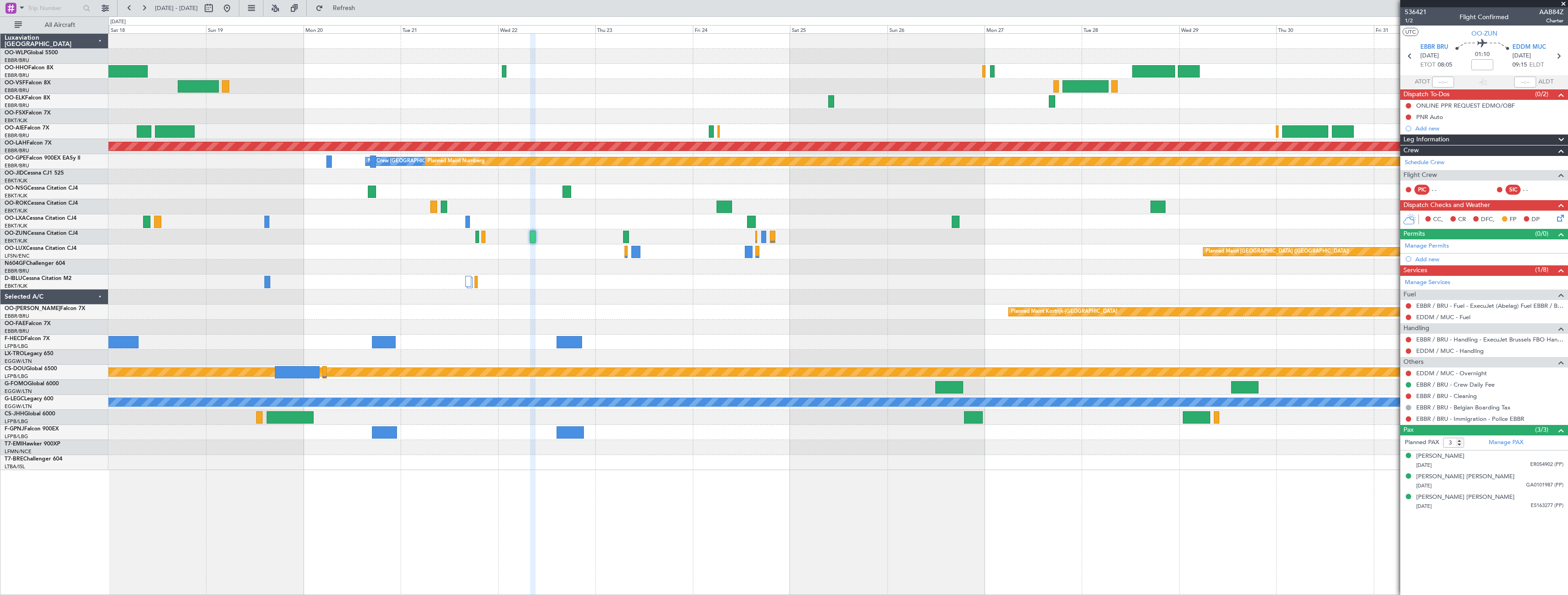
click at [1564, 1] on span at bounding box center [1564, 4] width 9 height 8
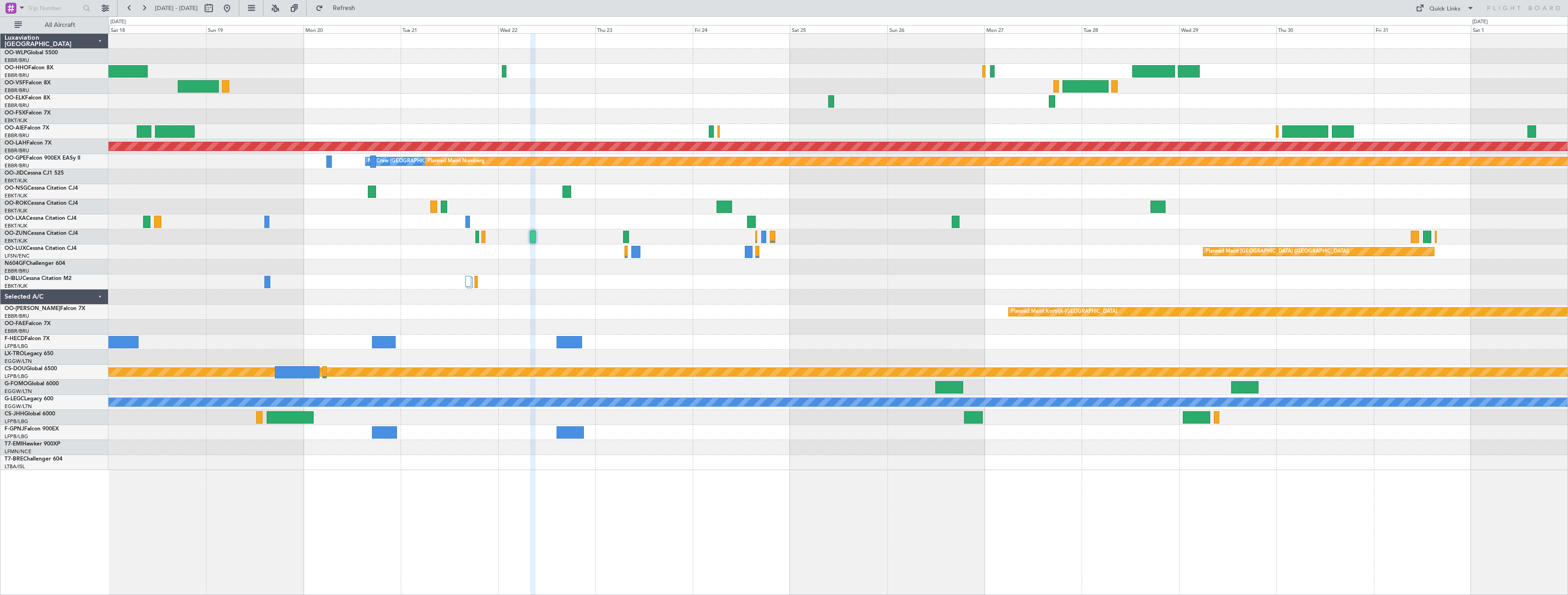
type input "0"
